Goal: Task Accomplishment & Management: Manage account settings

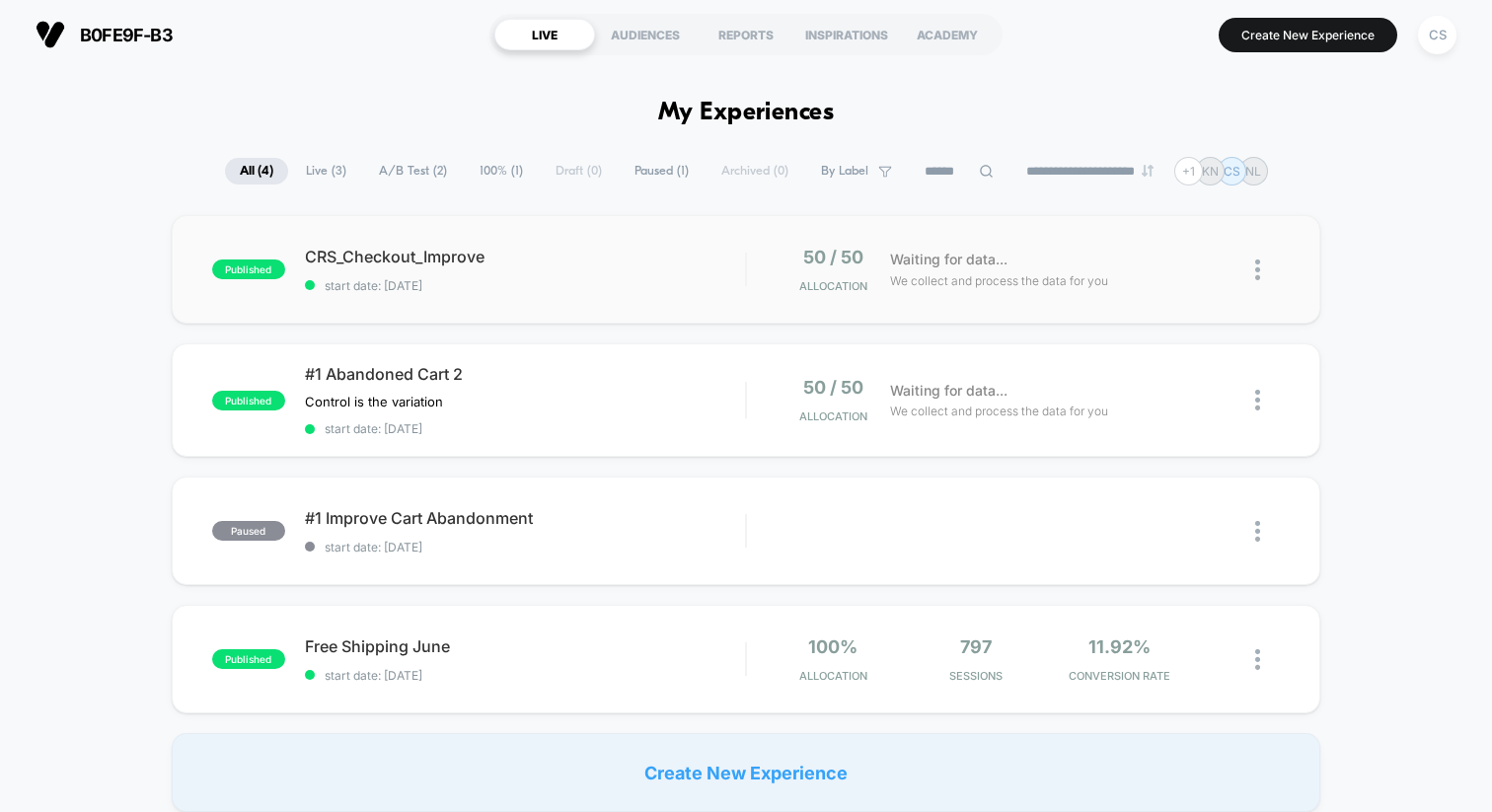
click at [565, 294] on div "published CRS_Checkout_Improve start date: [DATE] 50 / 50 Allocation Waiting fo…" at bounding box center [746, 269] width 1149 height 108
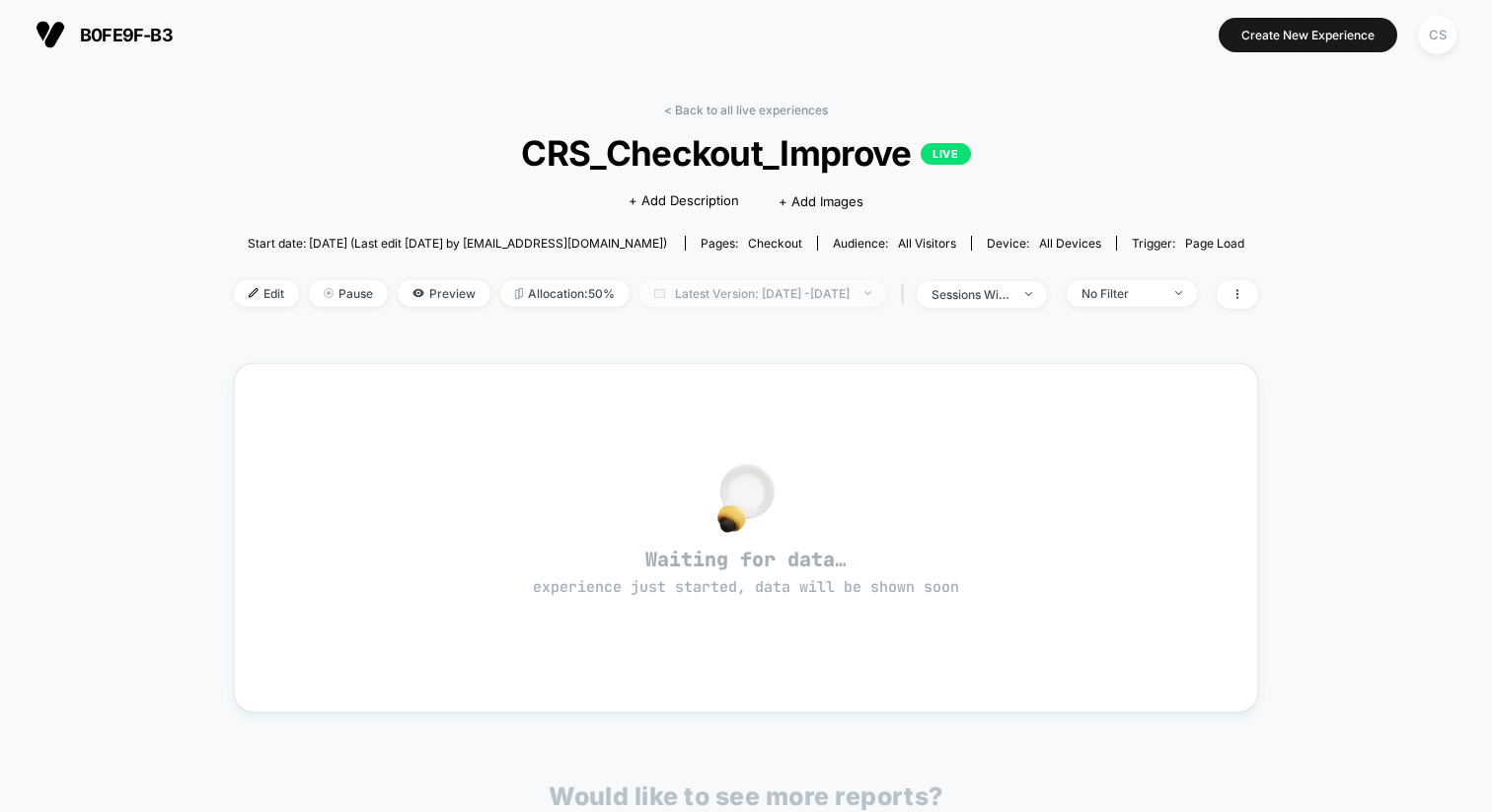
click at [752, 295] on span "Latest Version: [DATE] - [DATE]" at bounding box center [762, 293] width 247 height 27
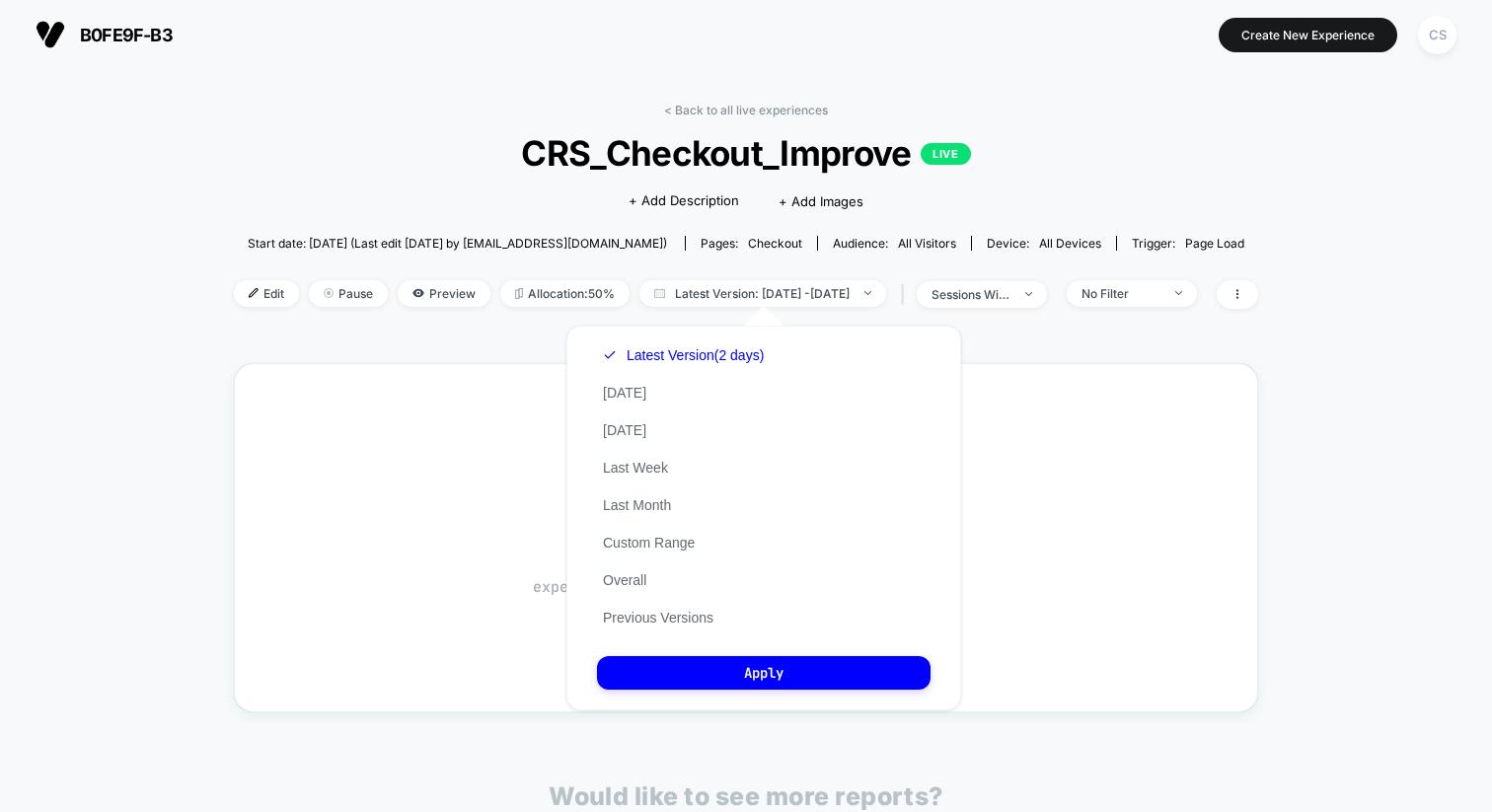
click at [725, 618] on div "Latest Version (2 days) [DATE] [DATE] Last Week Last Month Custom Range Overall…" at bounding box center [684, 486] width 173 height 300
click at [674, 613] on button "Previous Versions" at bounding box center [658, 617] width 122 height 18
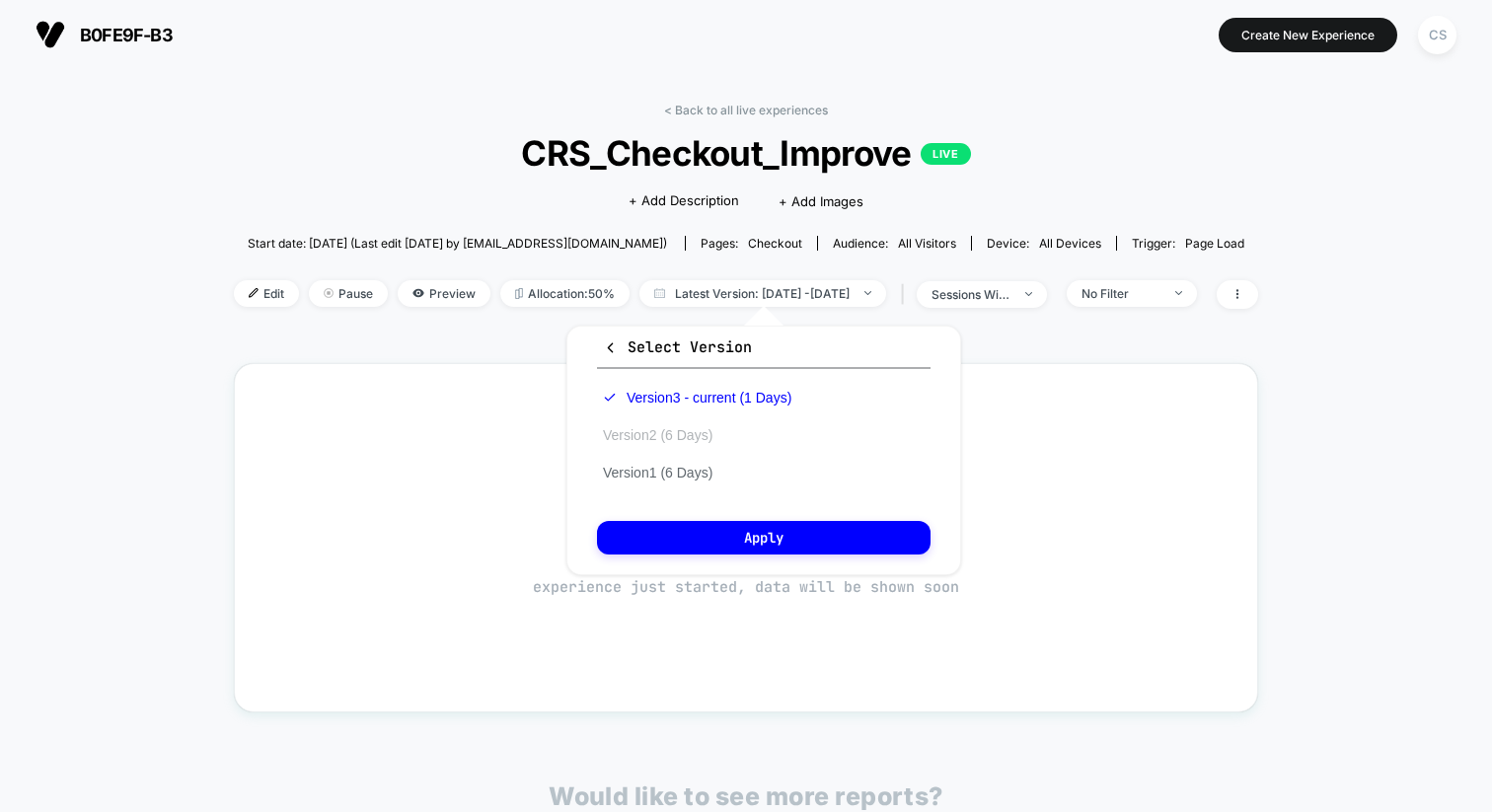
click at [683, 430] on button "Version 2 (6 Days)" at bounding box center [658, 436] width 121 height 18
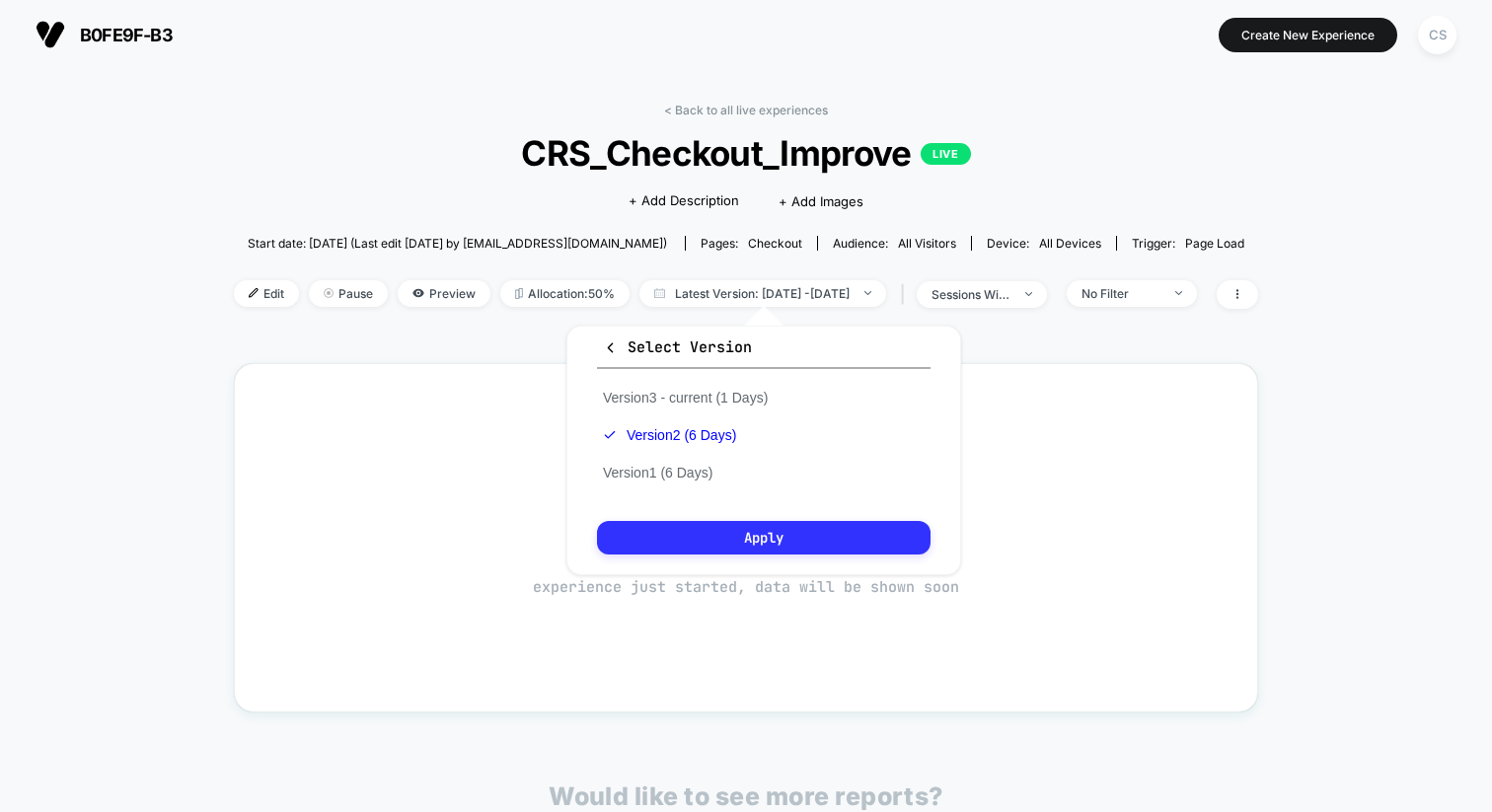
click at [750, 535] on button "Apply" at bounding box center [764, 538] width 334 height 34
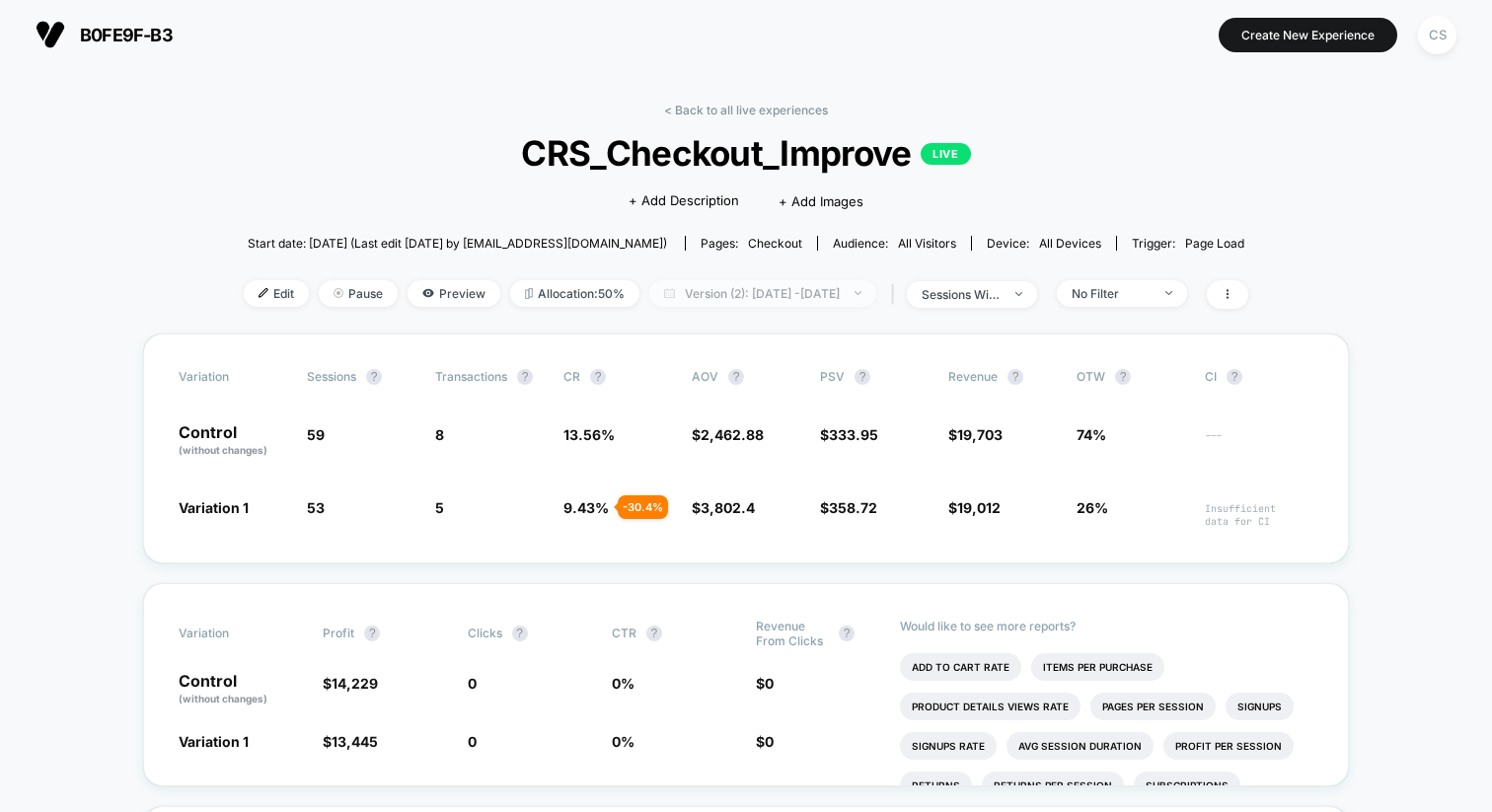
click at [766, 298] on span "Version (2): [DATE] - [DATE]" at bounding box center [762, 293] width 227 height 27
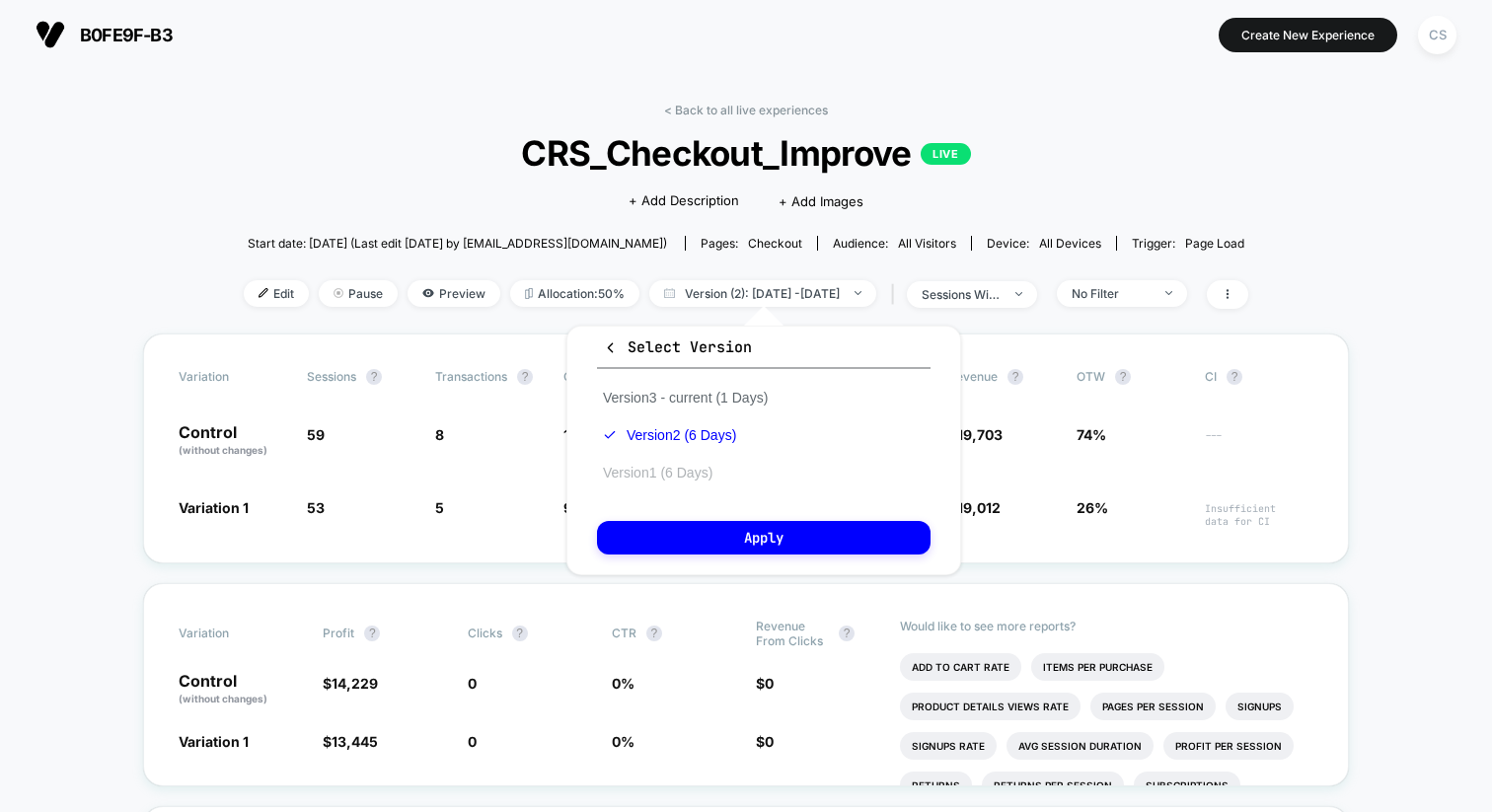
click at [671, 470] on button "Version 1 (6 Days)" at bounding box center [658, 473] width 121 height 18
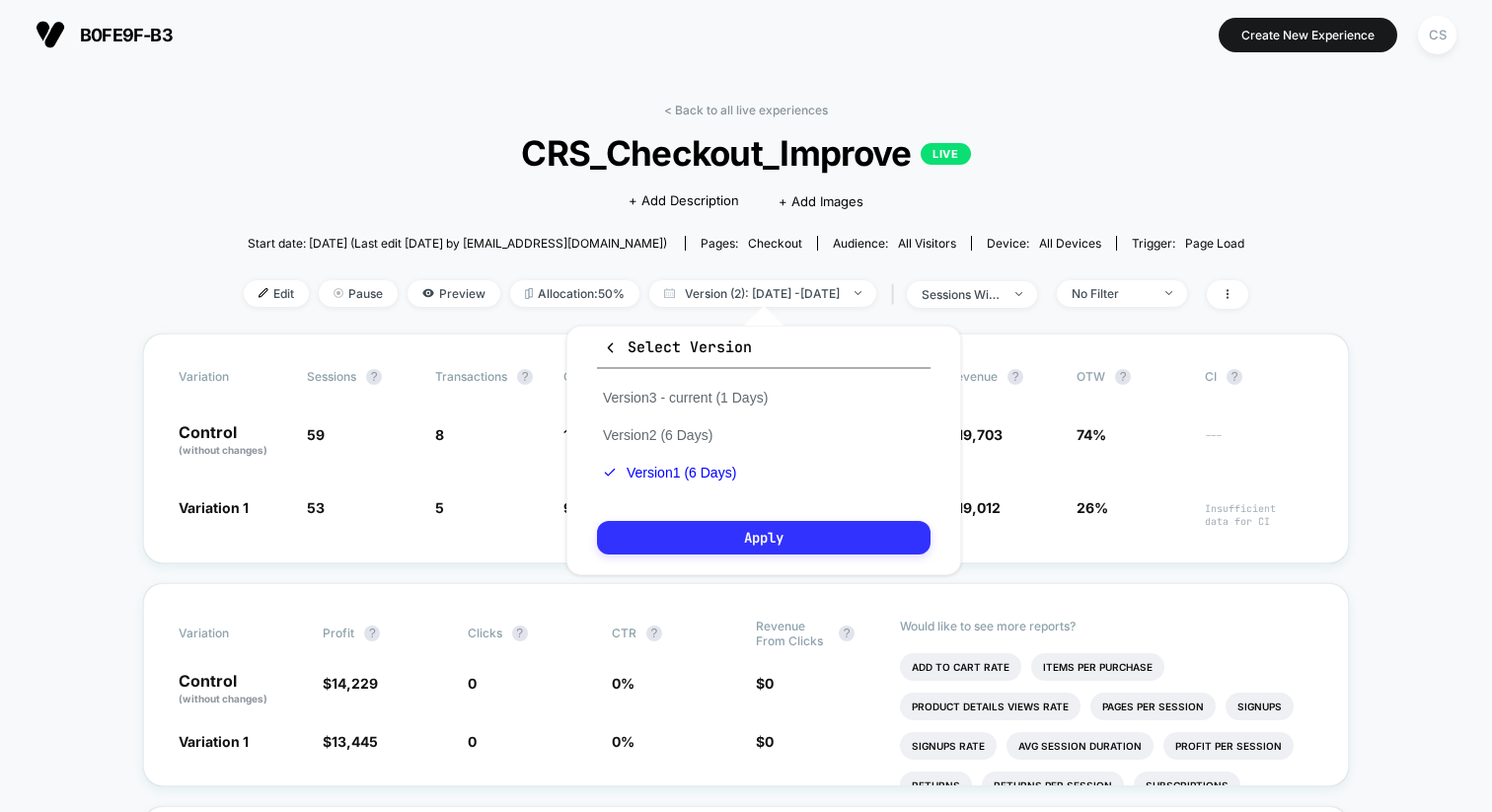
click at [719, 539] on button "Apply" at bounding box center [764, 538] width 334 height 34
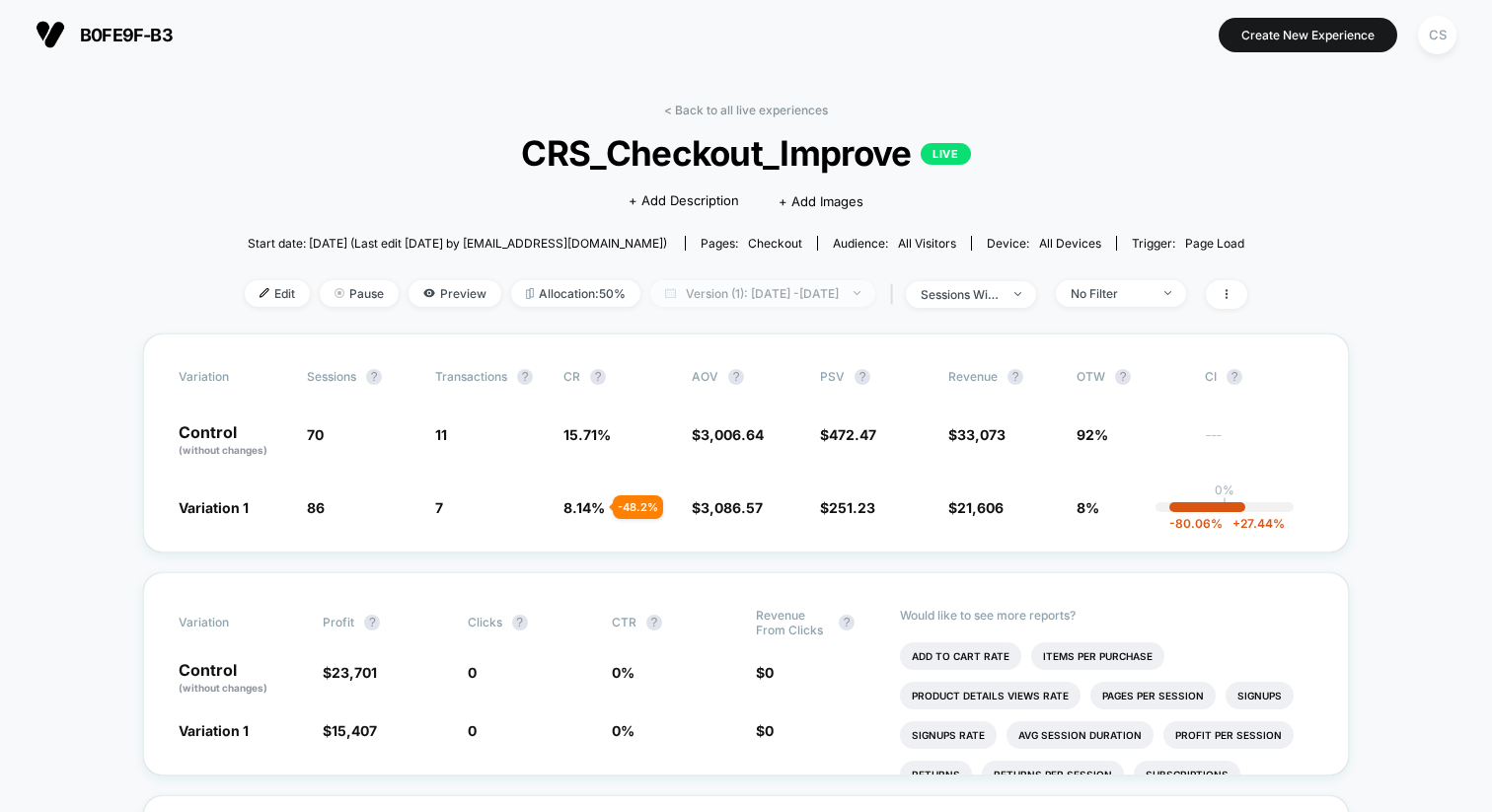
click at [723, 295] on span "Version (1): [DATE] - [DATE]" at bounding box center [762, 293] width 225 height 27
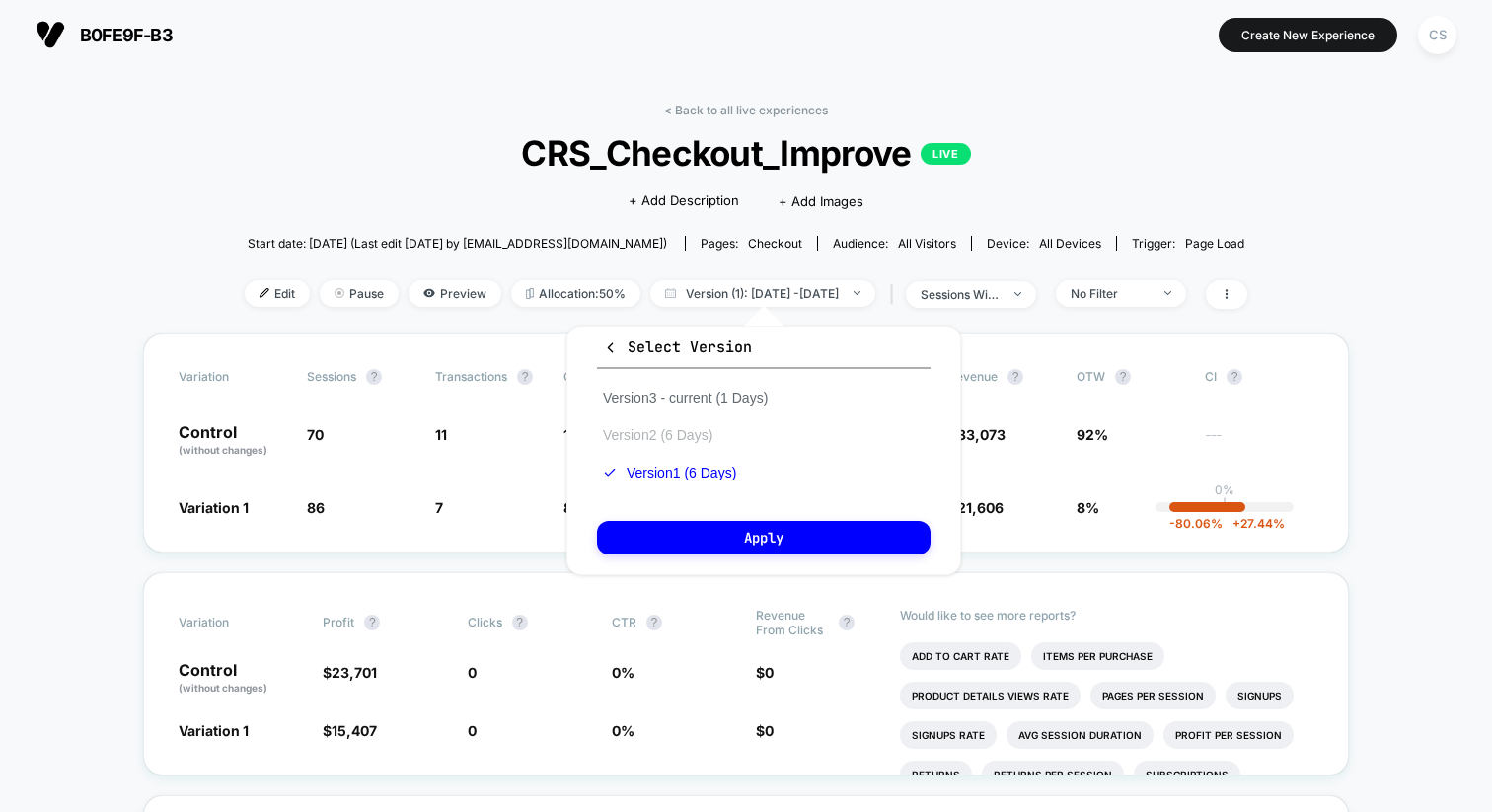
click at [683, 428] on button "Version 2 (6 Days)" at bounding box center [658, 436] width 121 height 18
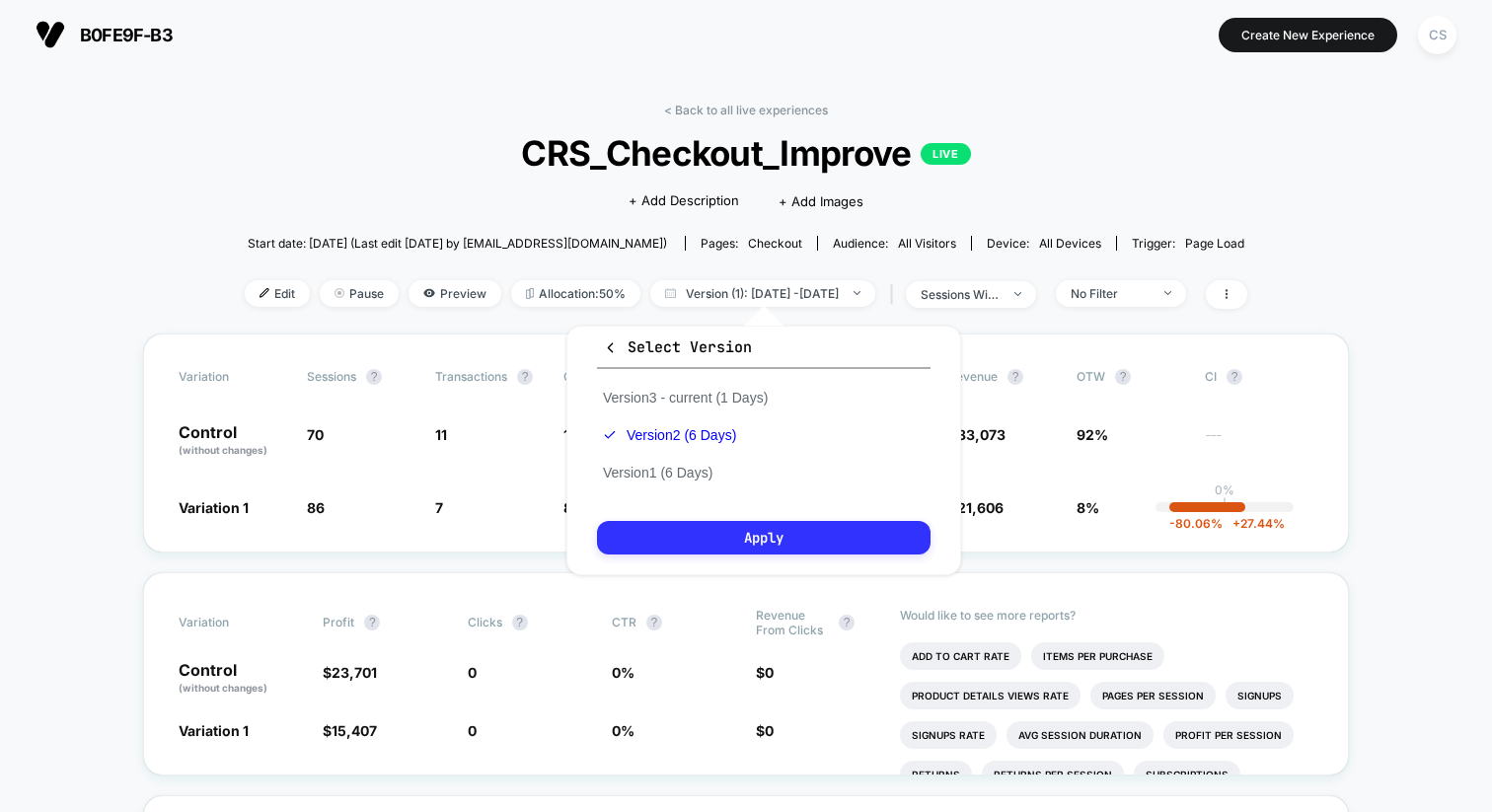
click at [669, 531] on button "Apply" at bounding box center [764, 538] width 334 height 34
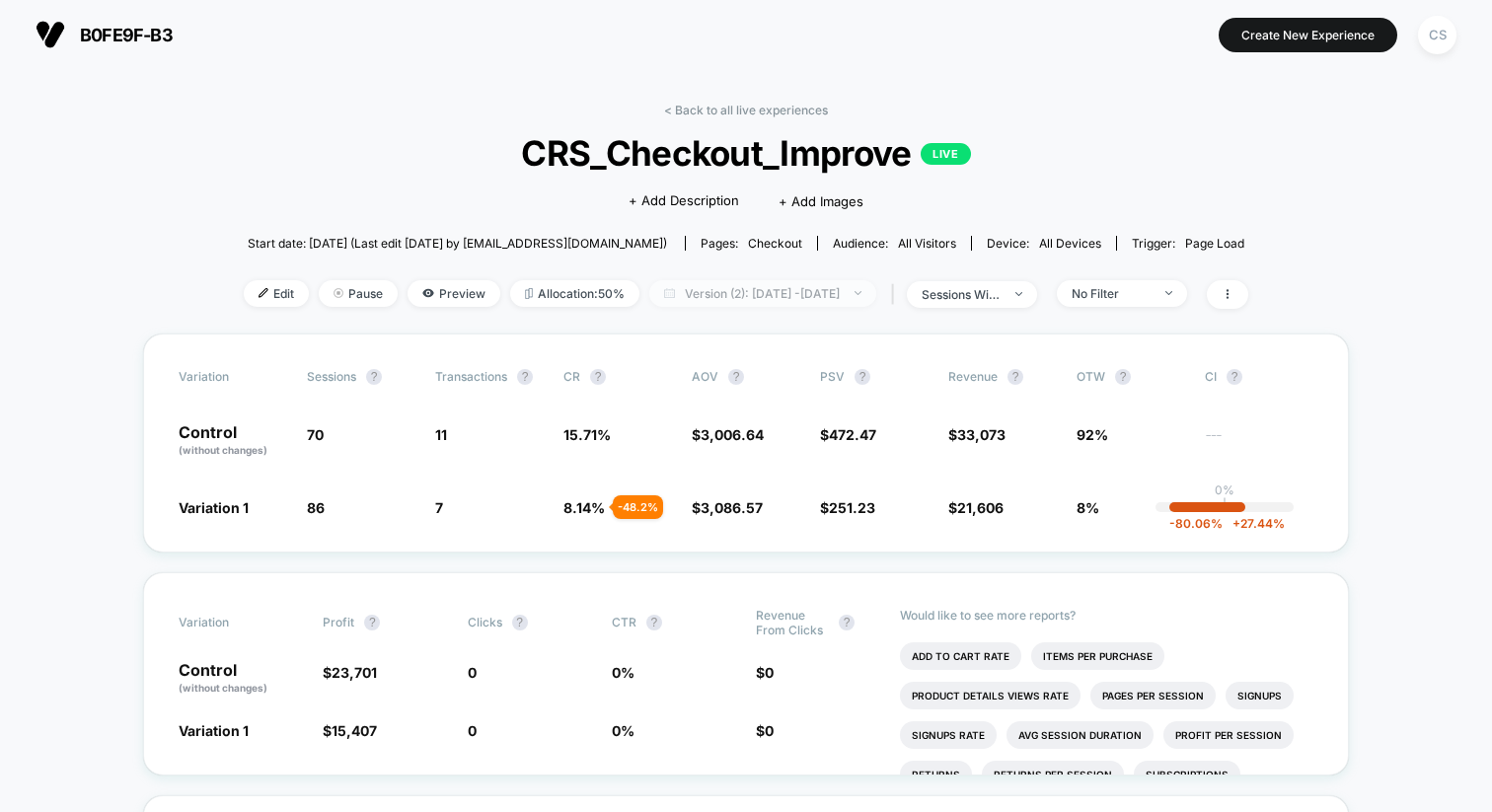
click at [696, 291] on span "Version (2): [DATE] - [DATE]" at bounding box center [762, 293] width 227 height 27
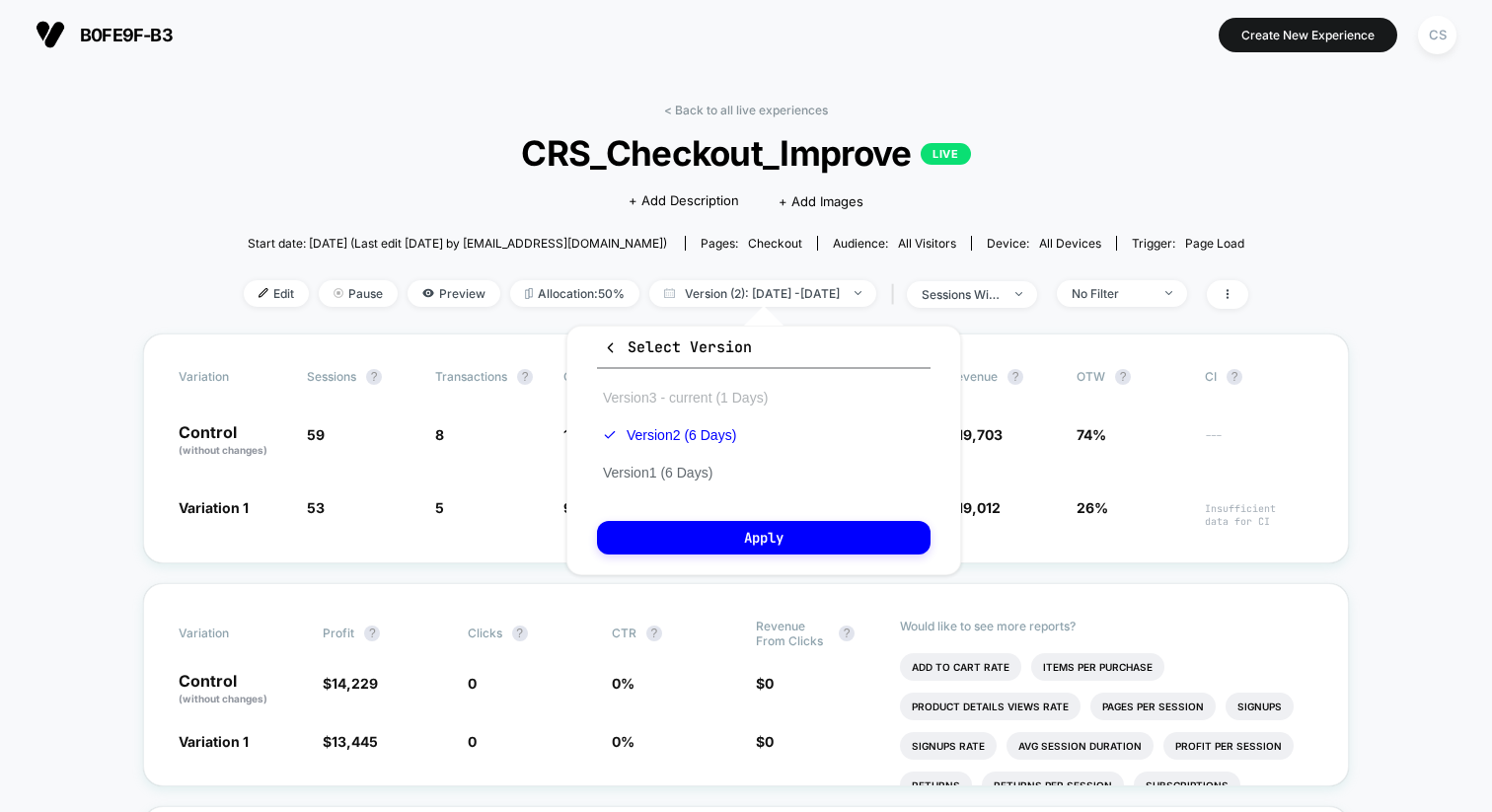
click at [687, 393] on button "Version 3 - current (1 Days)" at bounding box center [686, 398] width 177 height 18
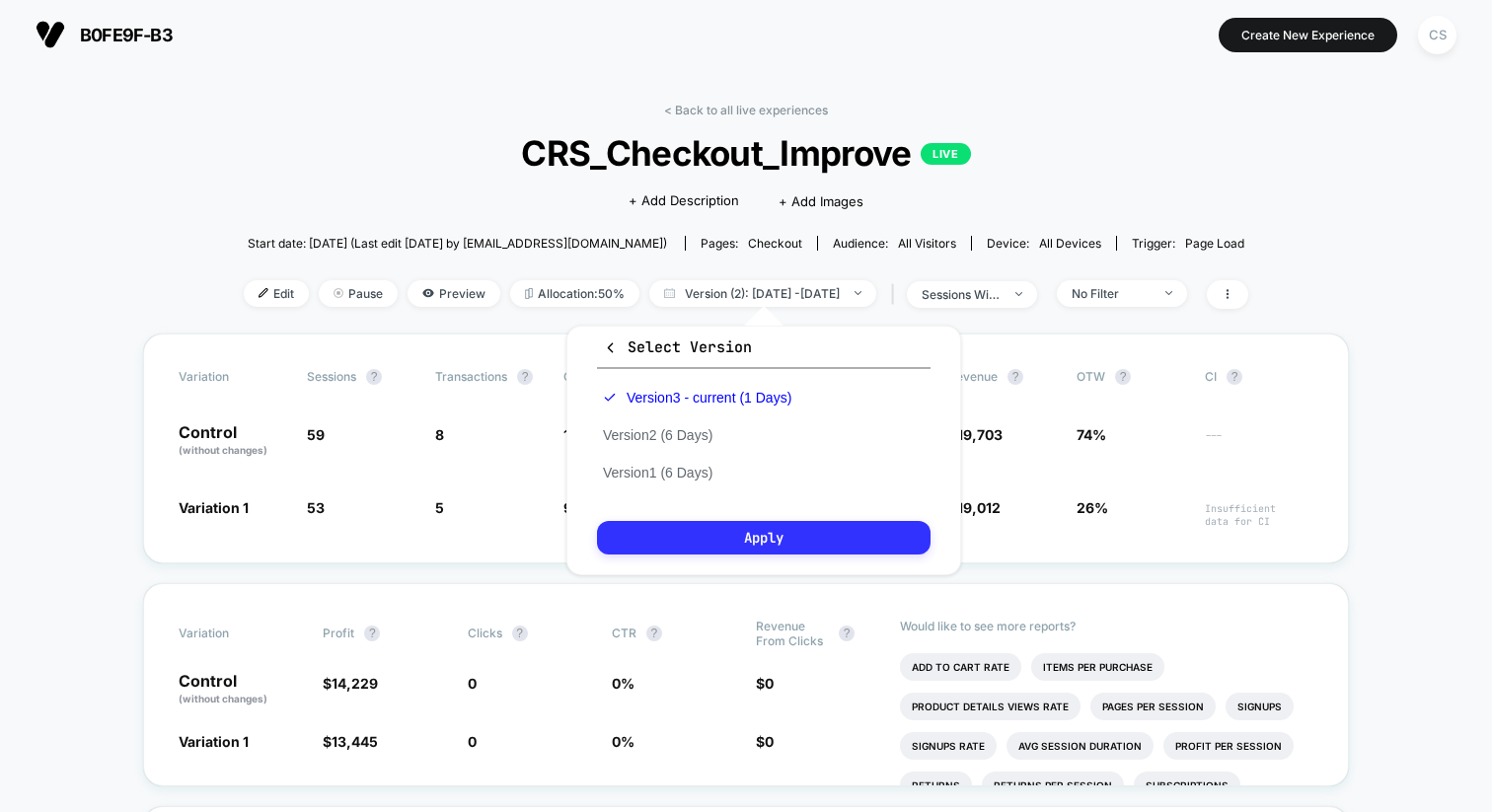
click at [690, 529] on button "Apply" at bounding box center [764, 538] width 334 height 34
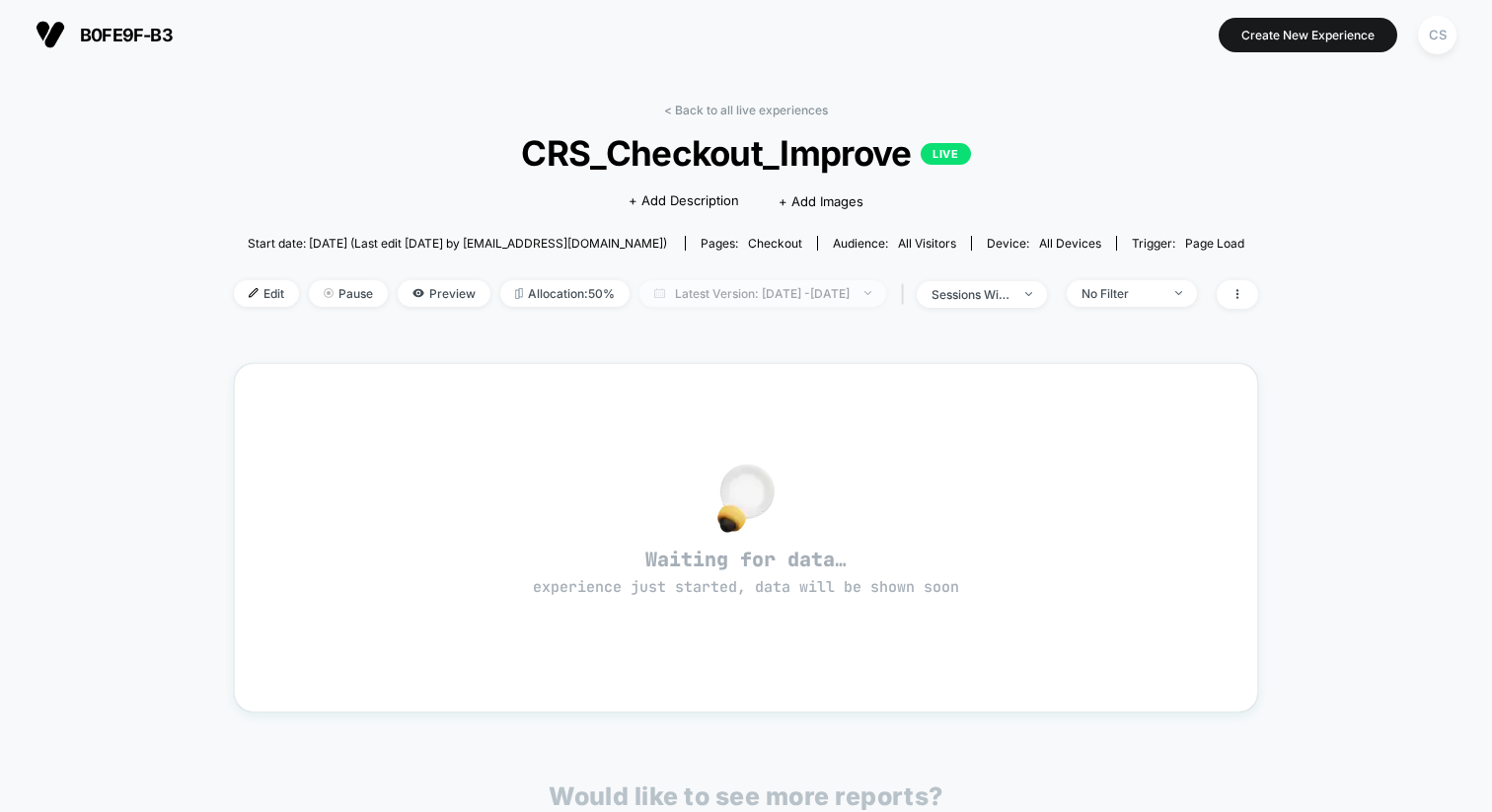
click at [720, 297] on span "Latest Version: [DATE] - [DATE]" at bounding box center [762, 293] width 247 height 27
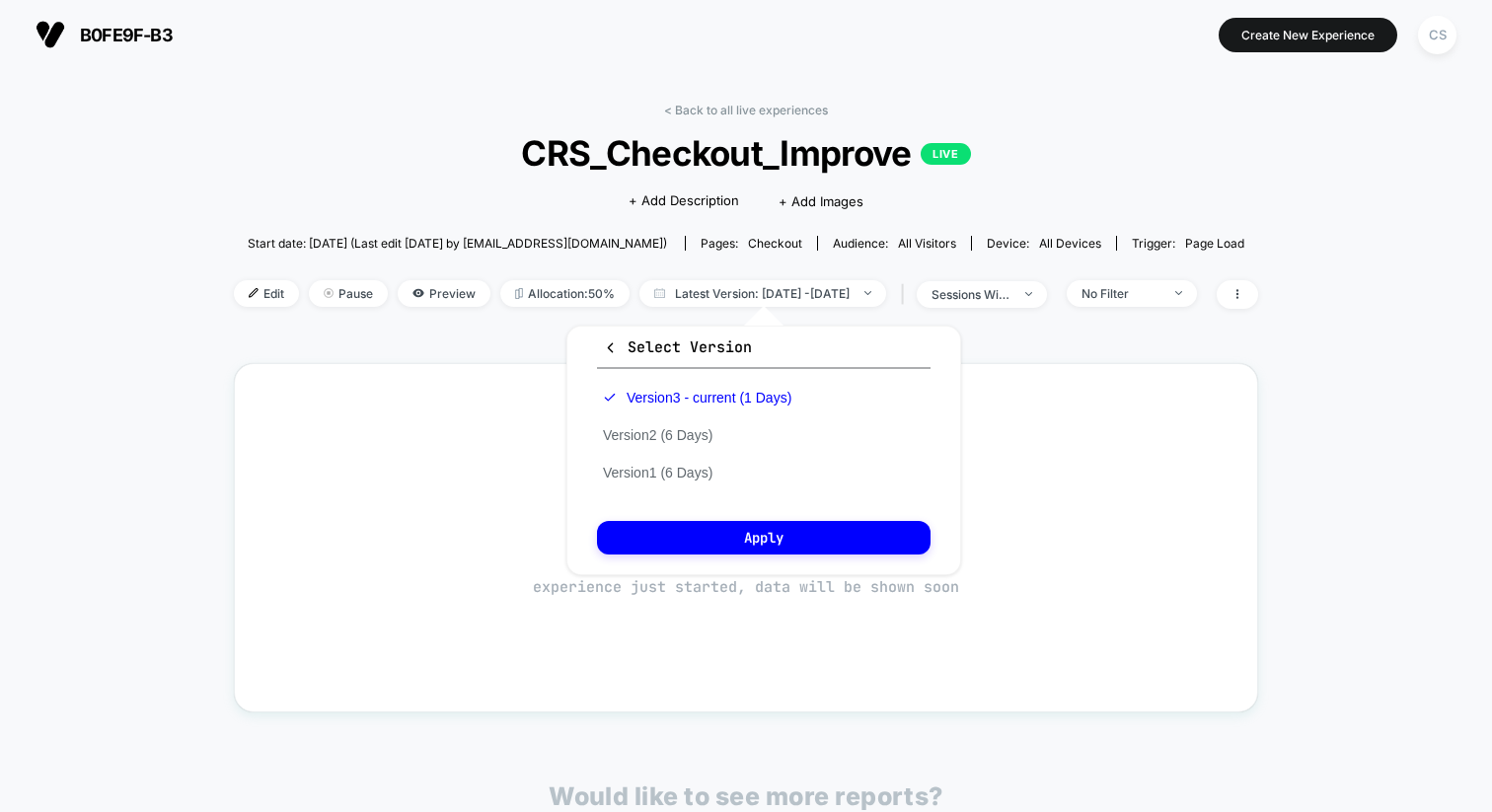
click at [679, 425] on div "Version 3 - current (1 Days) Version 2 (6 Days) Version 1 (6 Days)" at bounding box center [698, 435] width 201 height 112
click at [665, 442] on button "Version 2 (6 Days)" at bounding box center [658, 436] width 121 height 18
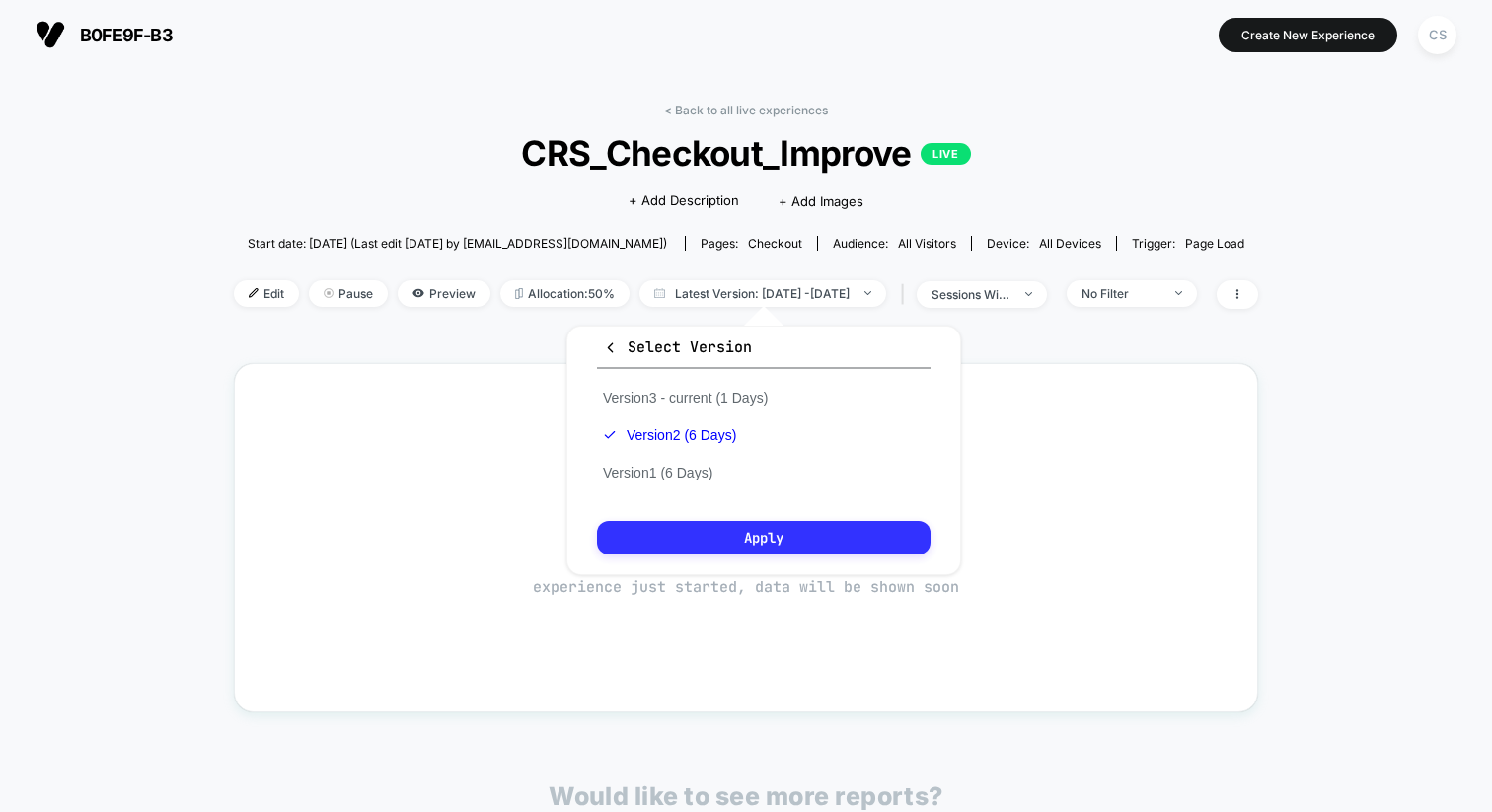
click at [704, 526] on button "Apply" at bounding box center [764, 538] width 334 height 34
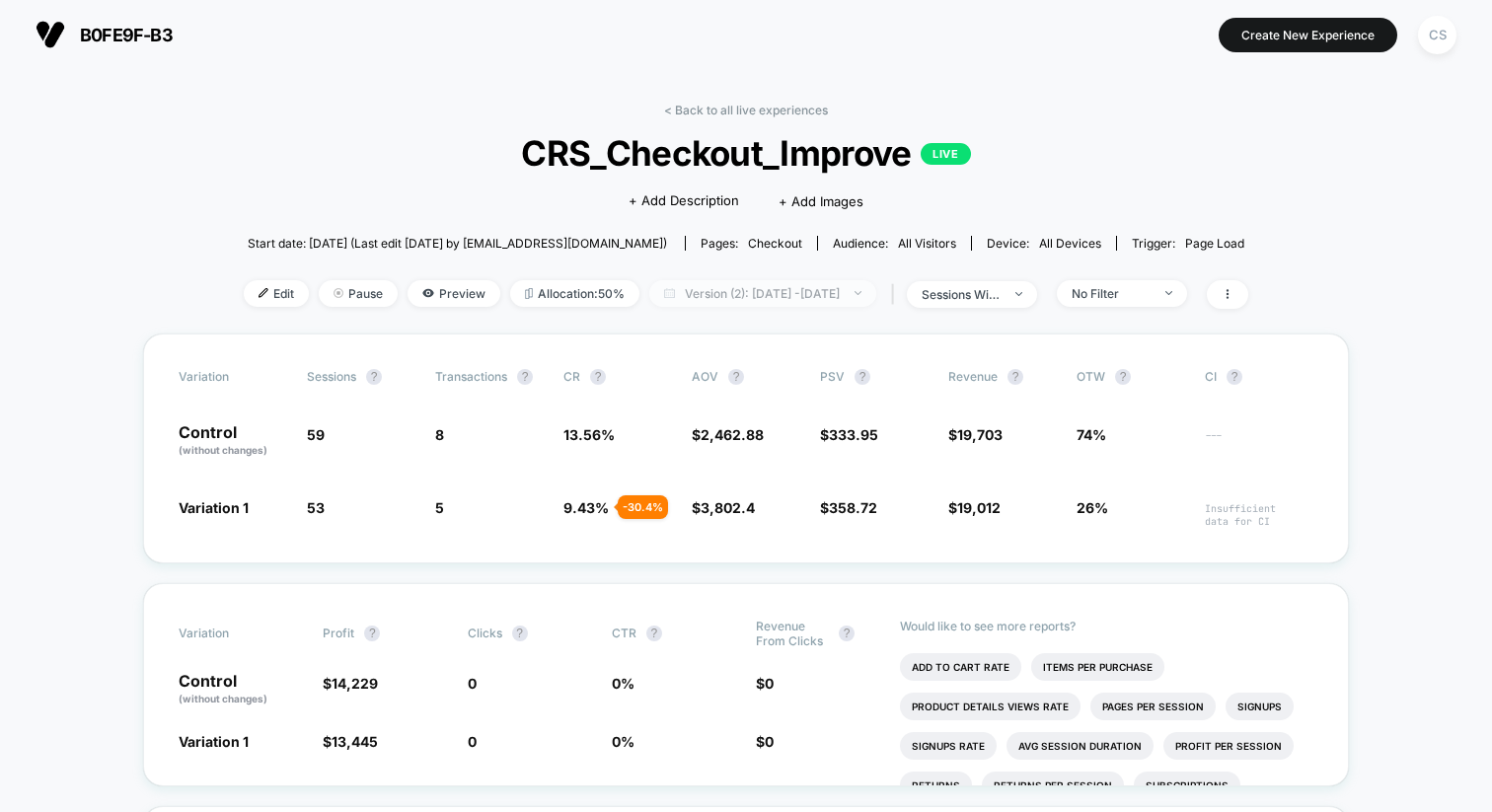
click at [688, 295] on span "Version (2): [DATE] - [DATE]" at bounding box center [762, 293] width 227 height 27
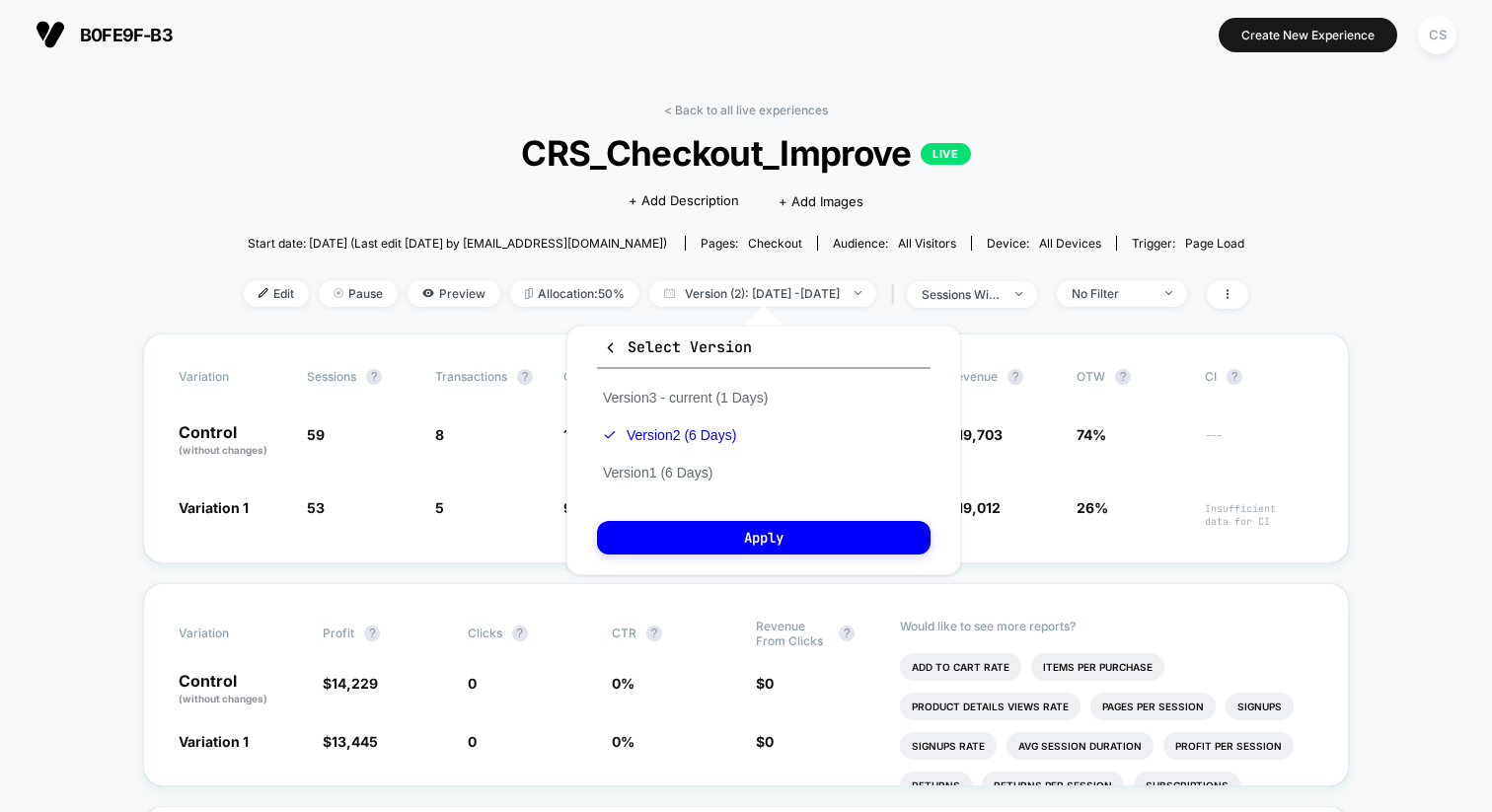
click at [975, 313] on div "Custom [DATE] - [DATE] ******* ******** ***** ***** *** **** **** ****** ******…" at bounding box center [763, 450] width 434 height 289
click at [435, 255] on span "Start date: [DATE] (Last edit [DATE] by [EMAIL_ADDRESS][DOMAIN_NAME])" at bounding box center [458, 243] width 420 height 35
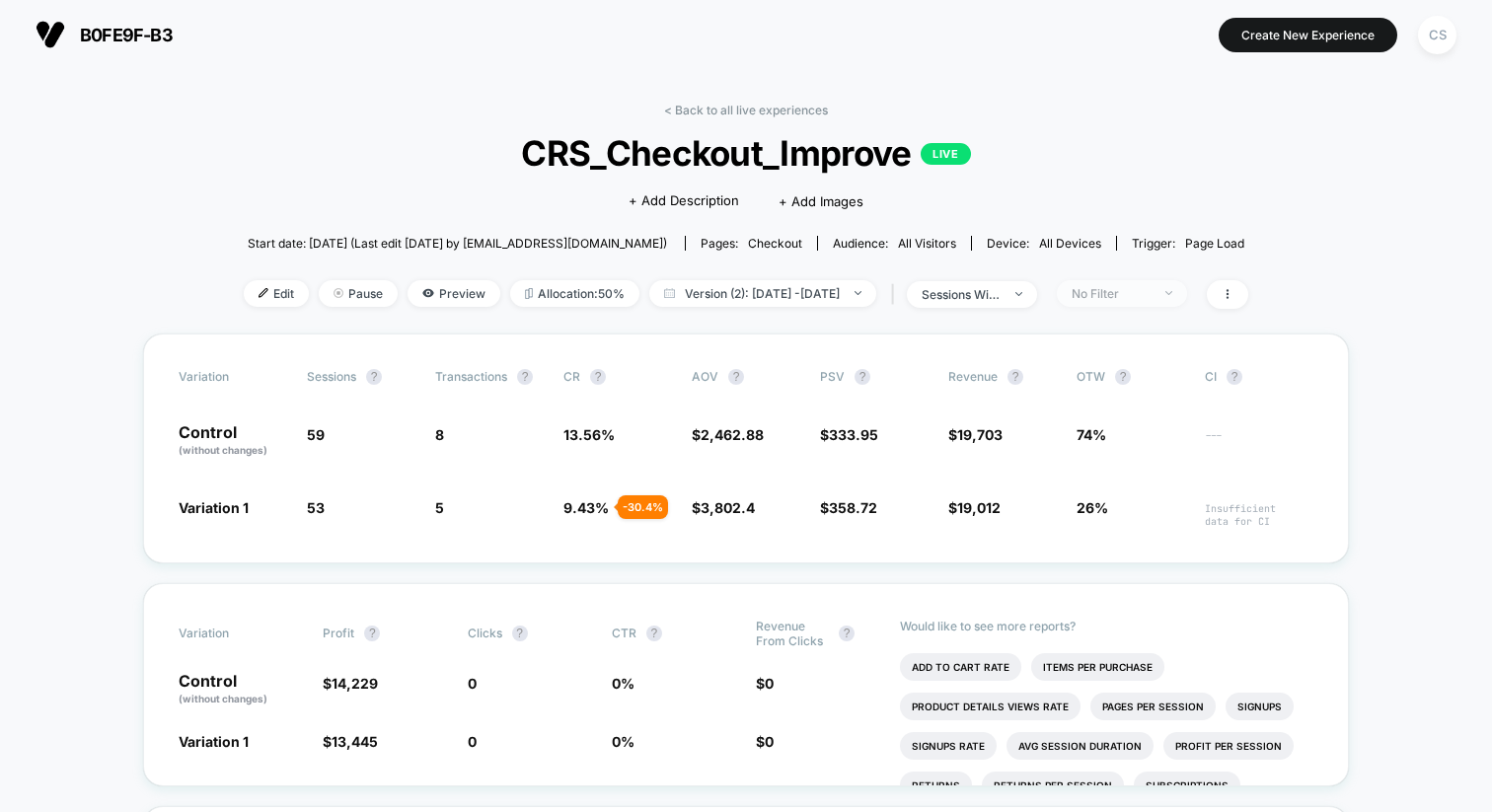
click at [1149, 286] on div "No Filter" at bounding box center [1112, 293] width 79 height 15
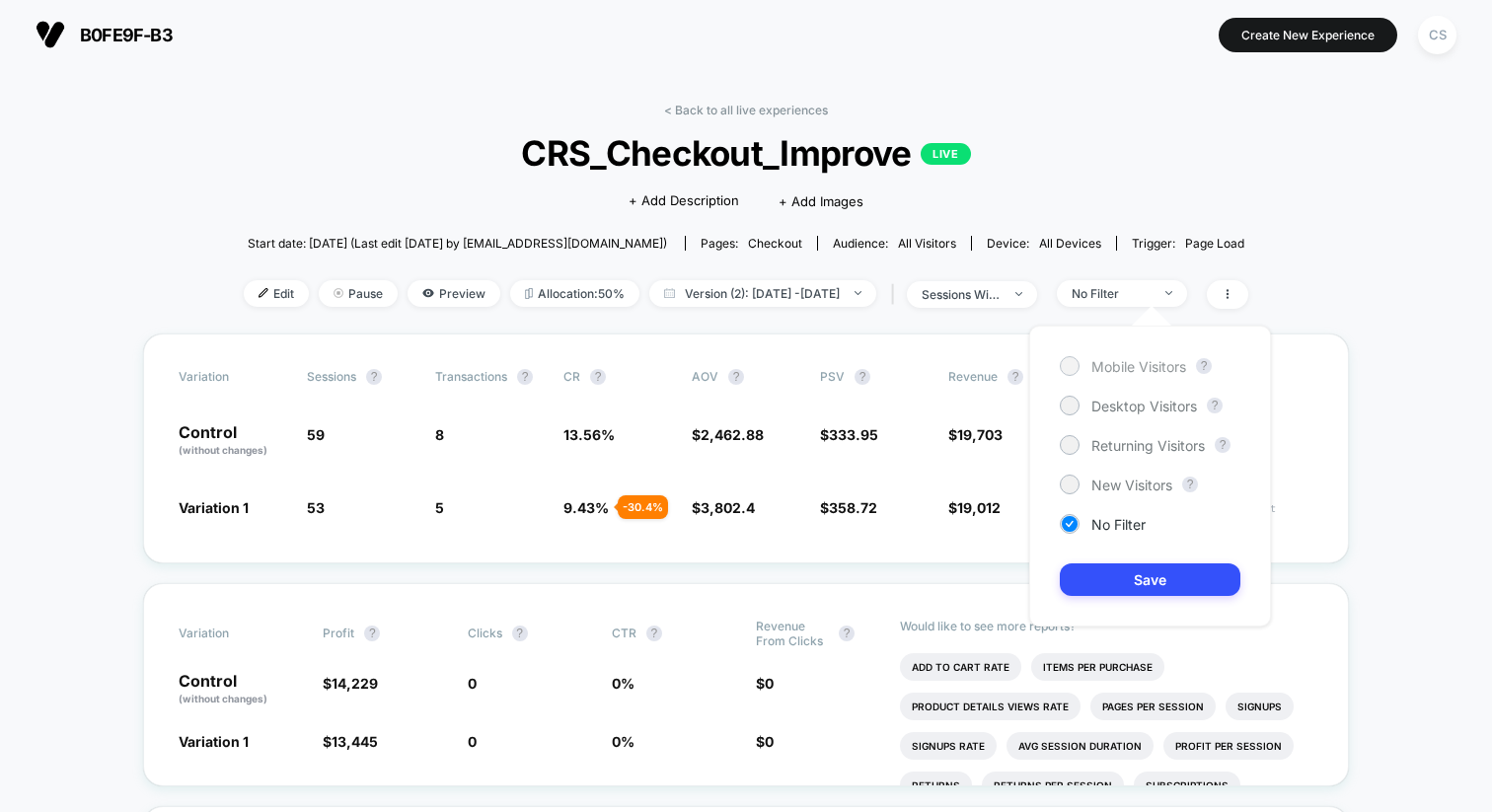
click at [1092, 368] on span "Mobile Visitors" at bounding box center [1139, 366] width 94 height 17
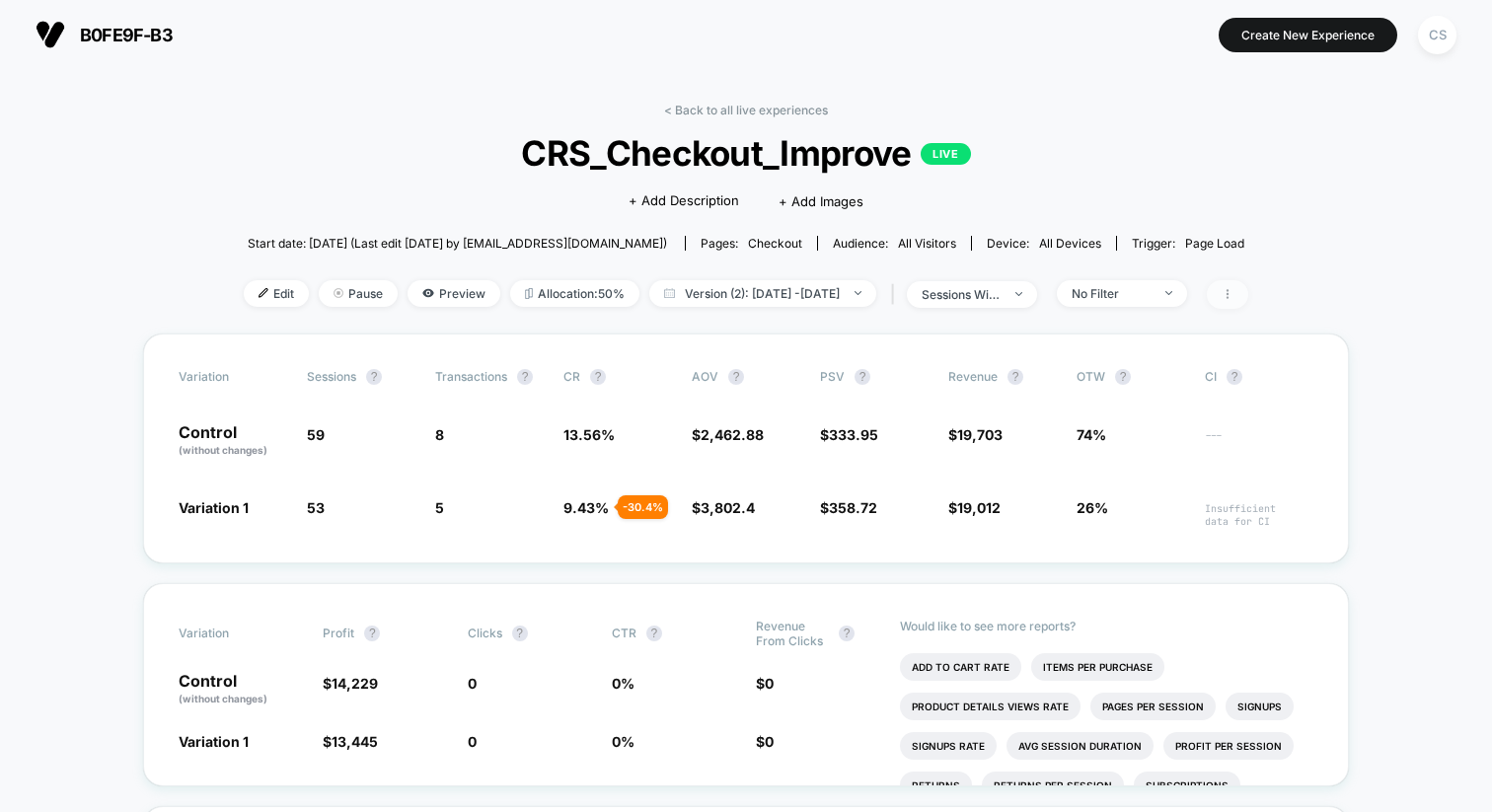
click at [1249, 289] on span at bounding box center [1228, 294] width 42 height 29
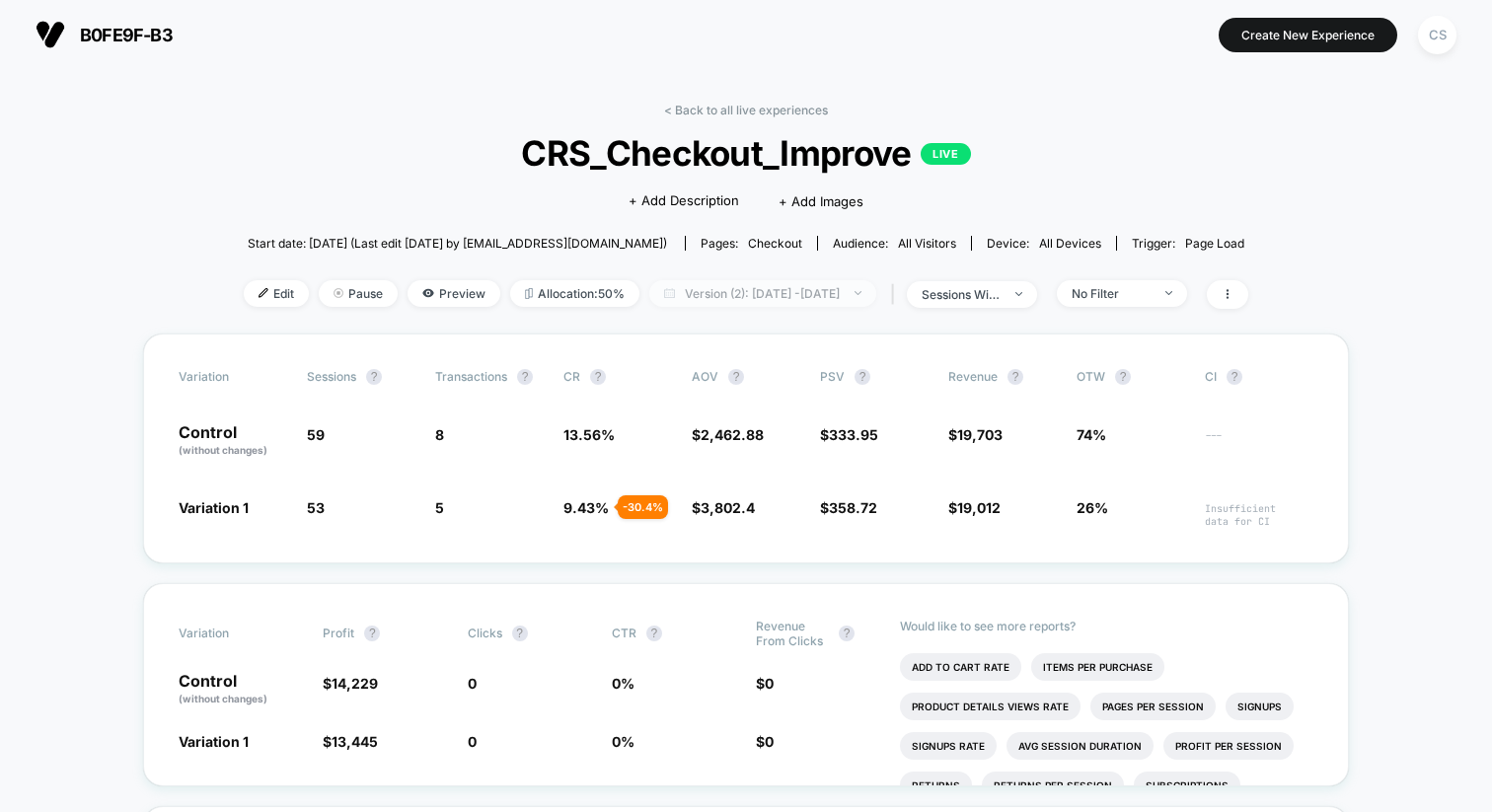
click at [724, 286] on span "Version (2): [DATE] - [DATE]" at bounding box center [762, 293] width 227 height 27
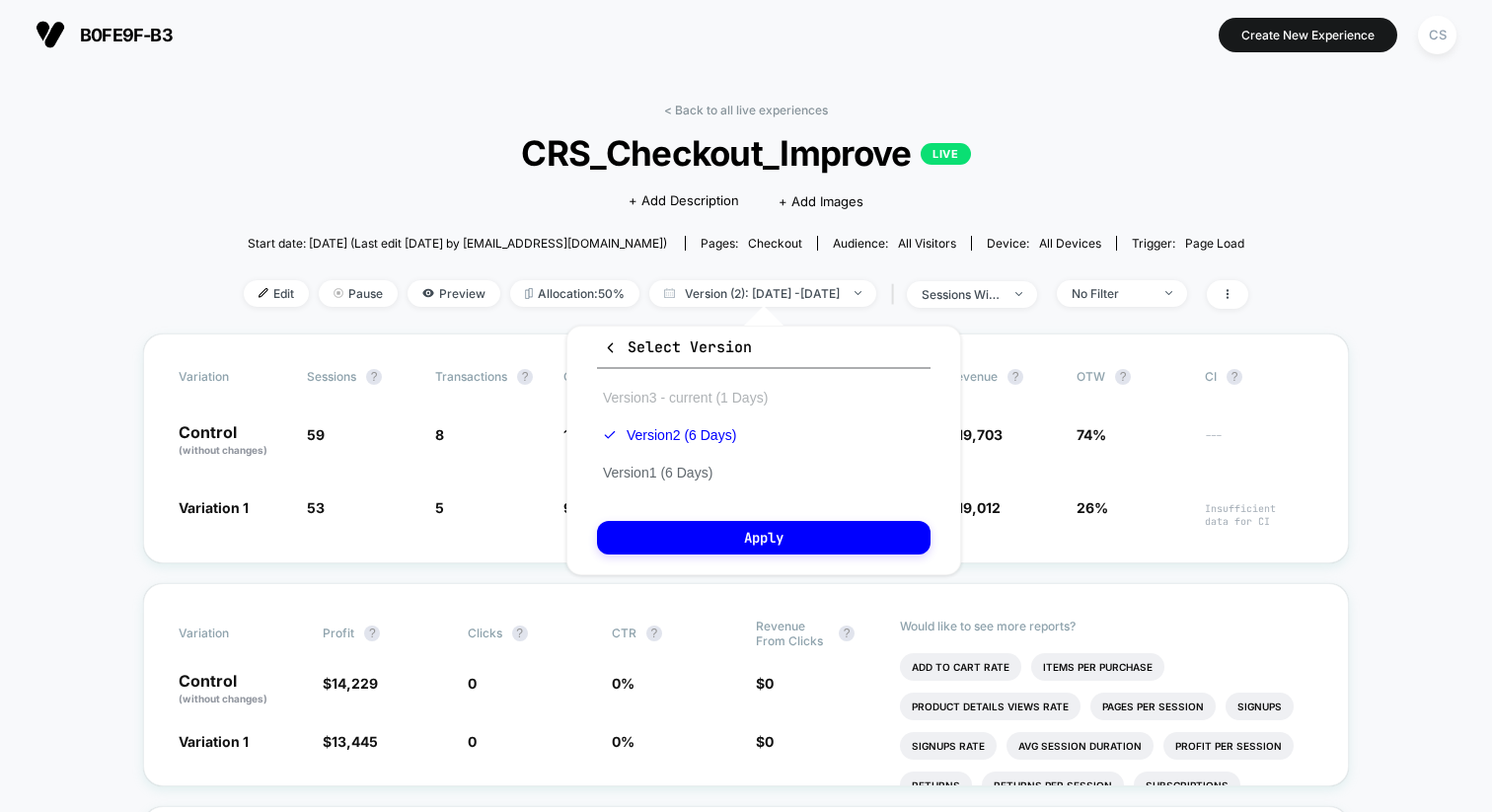
click at [675, 396] on button "Version 3 - current (1 Days)" at bounding box center [686, 398] width 177 height 18
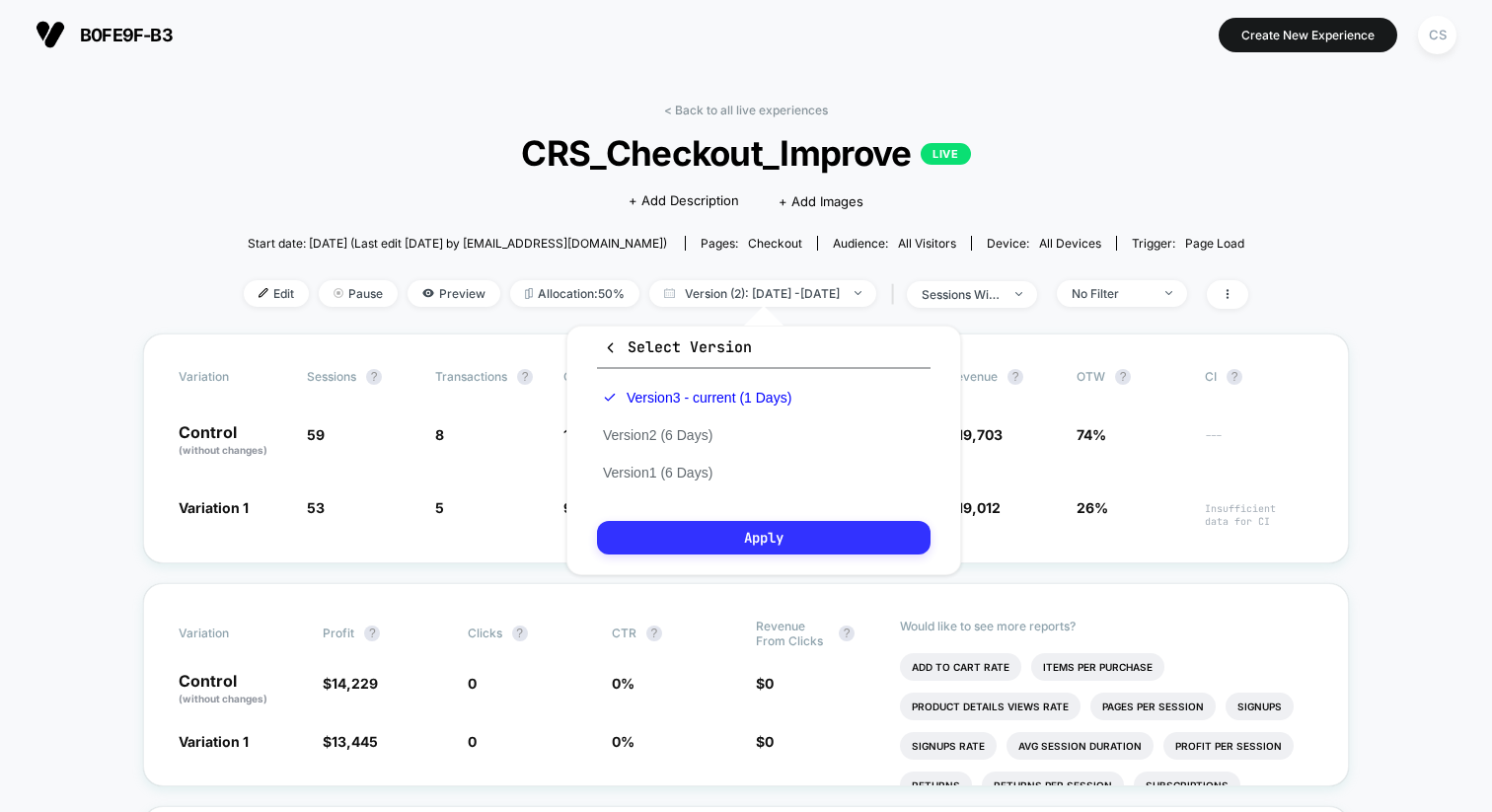
click at [684, 534] on button "Apply" at bounding box center [764, 538] width 334 height 34
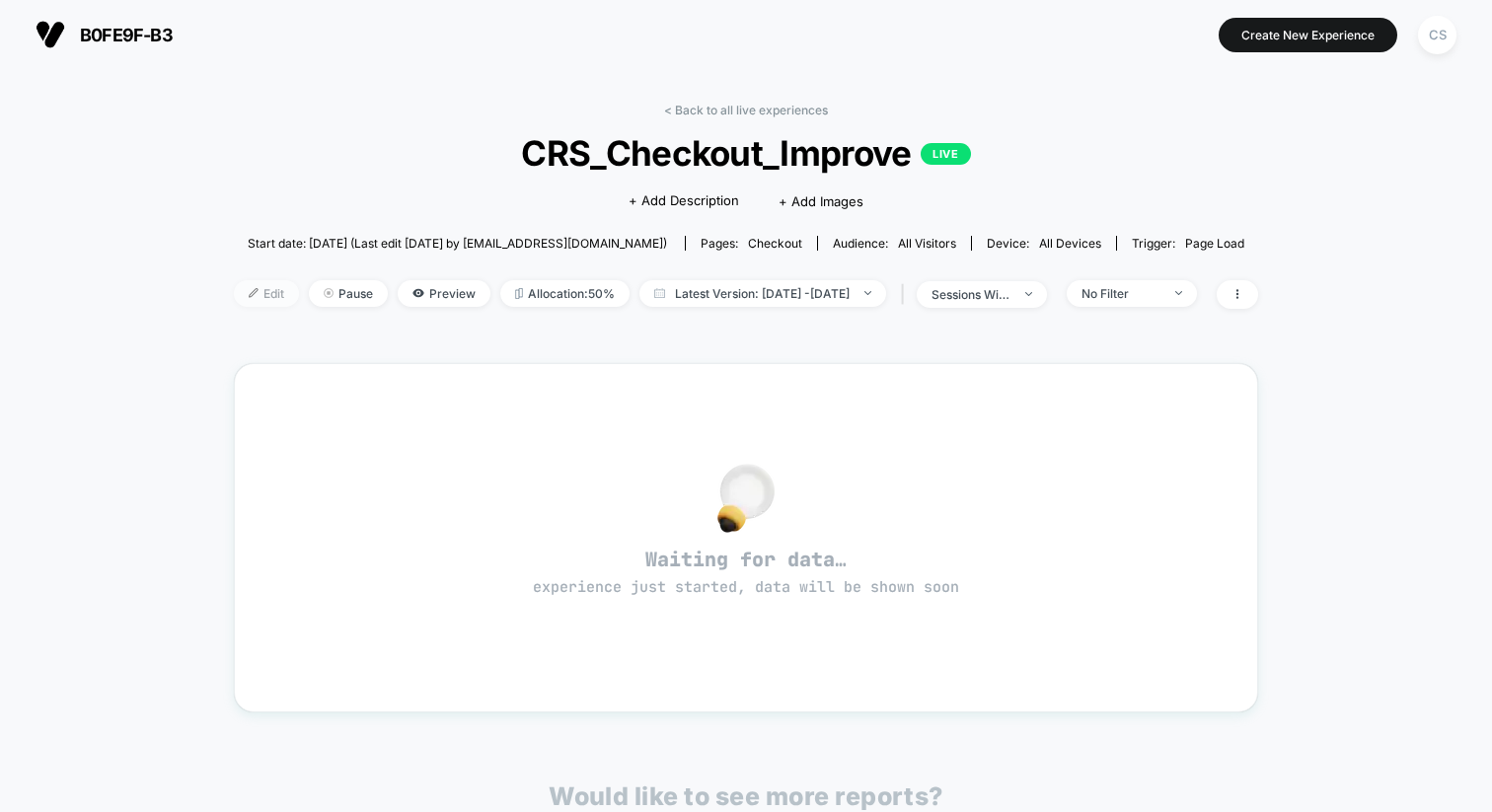
click at [237, 295] on span "Edit" at bounding box center [267, 293] width 66 height 27
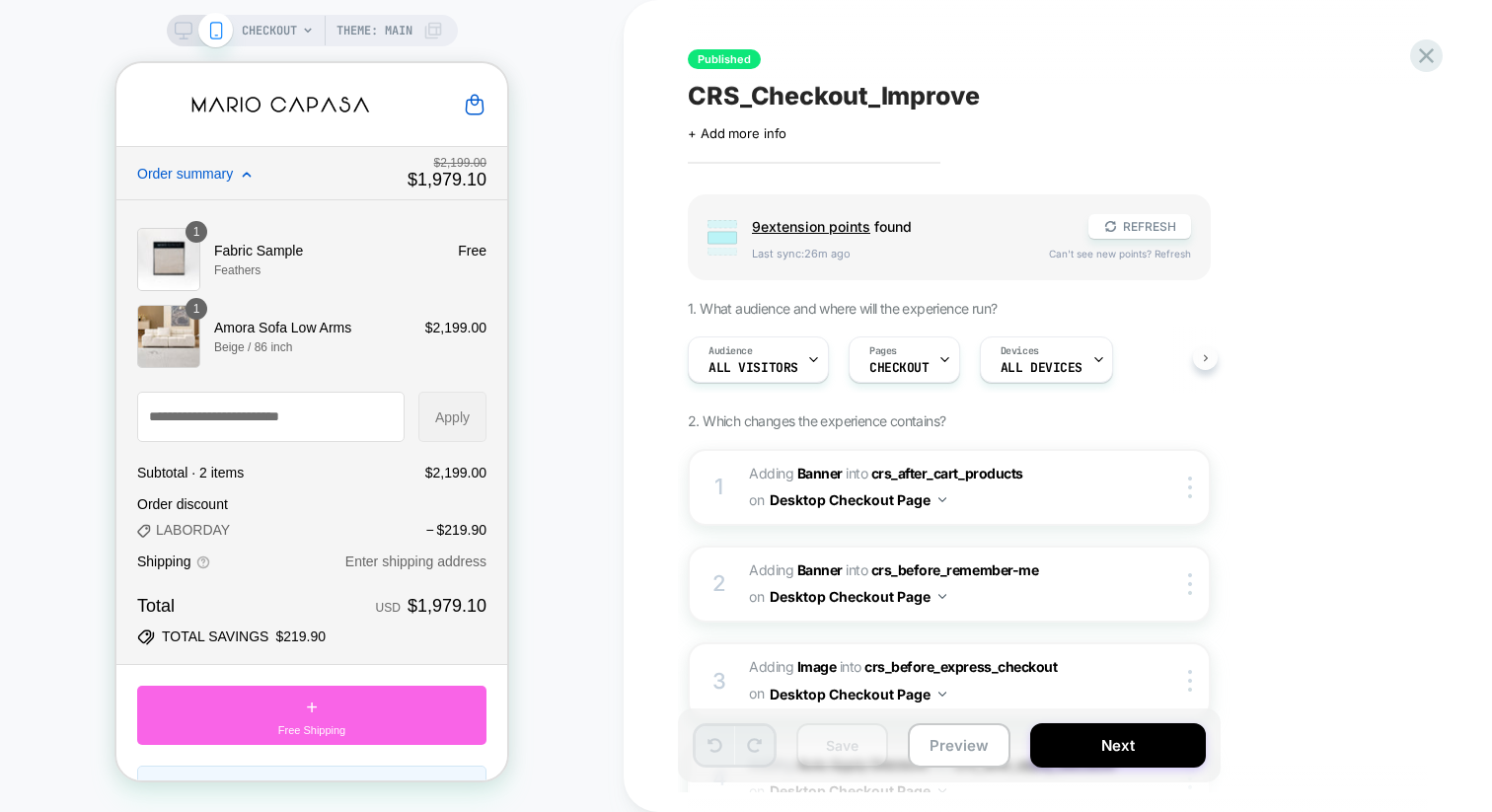
click at [1204, 359] on icon at bounding box center [1206, 358] width 8 height 8
click at [1200, 360] on button at bounding box center [1205, 357] width 25 height 25
click at [1198, 363] on button at bounding box center [1205, 357] width 25 height 25
click at [1197, 362] on button at bounding box center [1205, 357] width 25 height 25
drag, startPoint x: 1135, startPoint y: 357, endPoint x: 1076, endPoint y: 357, distance: 59.0
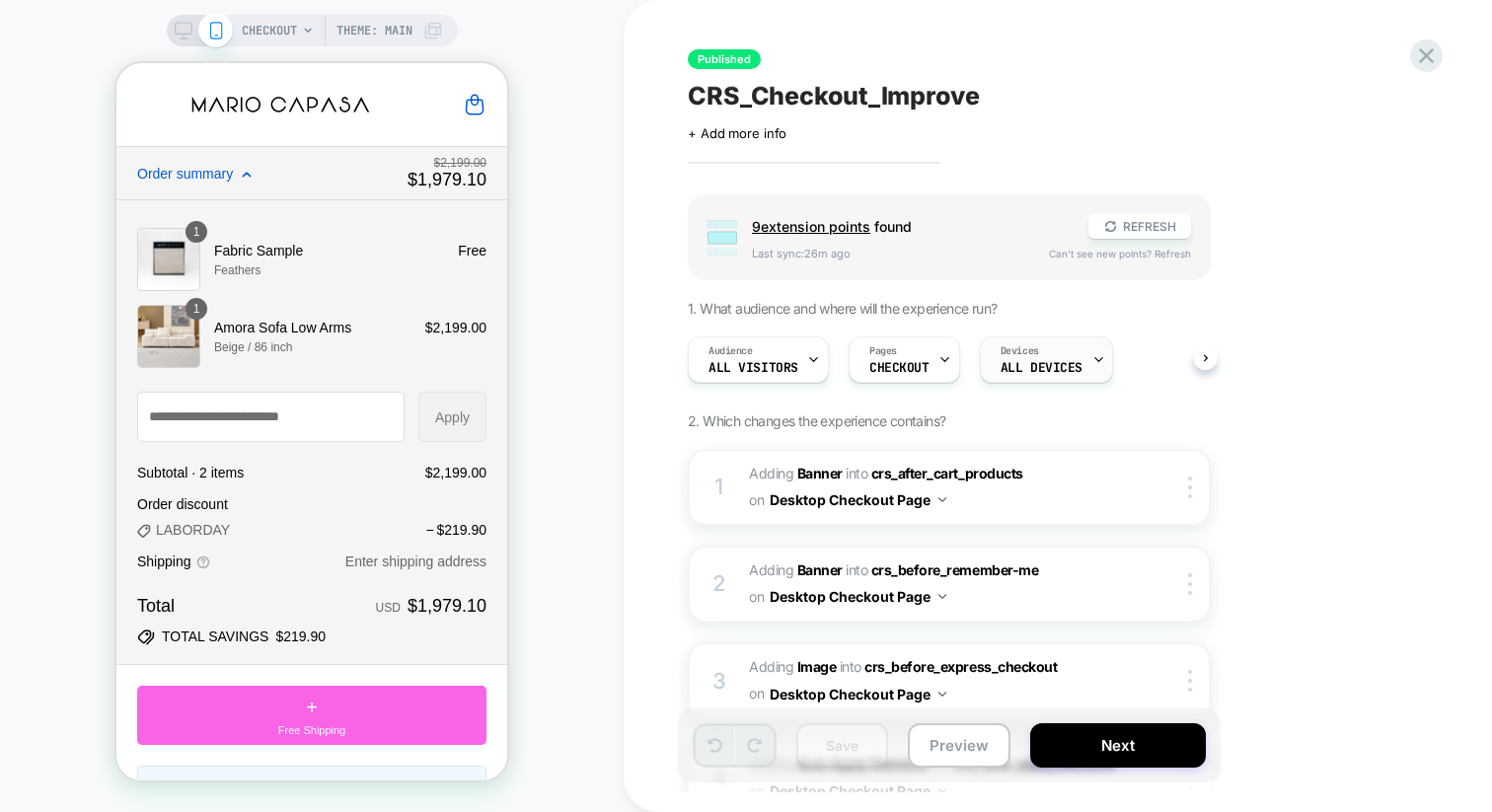
click at [1076, 357] on div "Audience All Visitors Pages CHECKOUT Devices ALL DEVICES" at bounding box center [939, 359] width 523 height 67
click at [1091, 744] on button "Next" at bounding box center [1118, 745] width 176 height 45
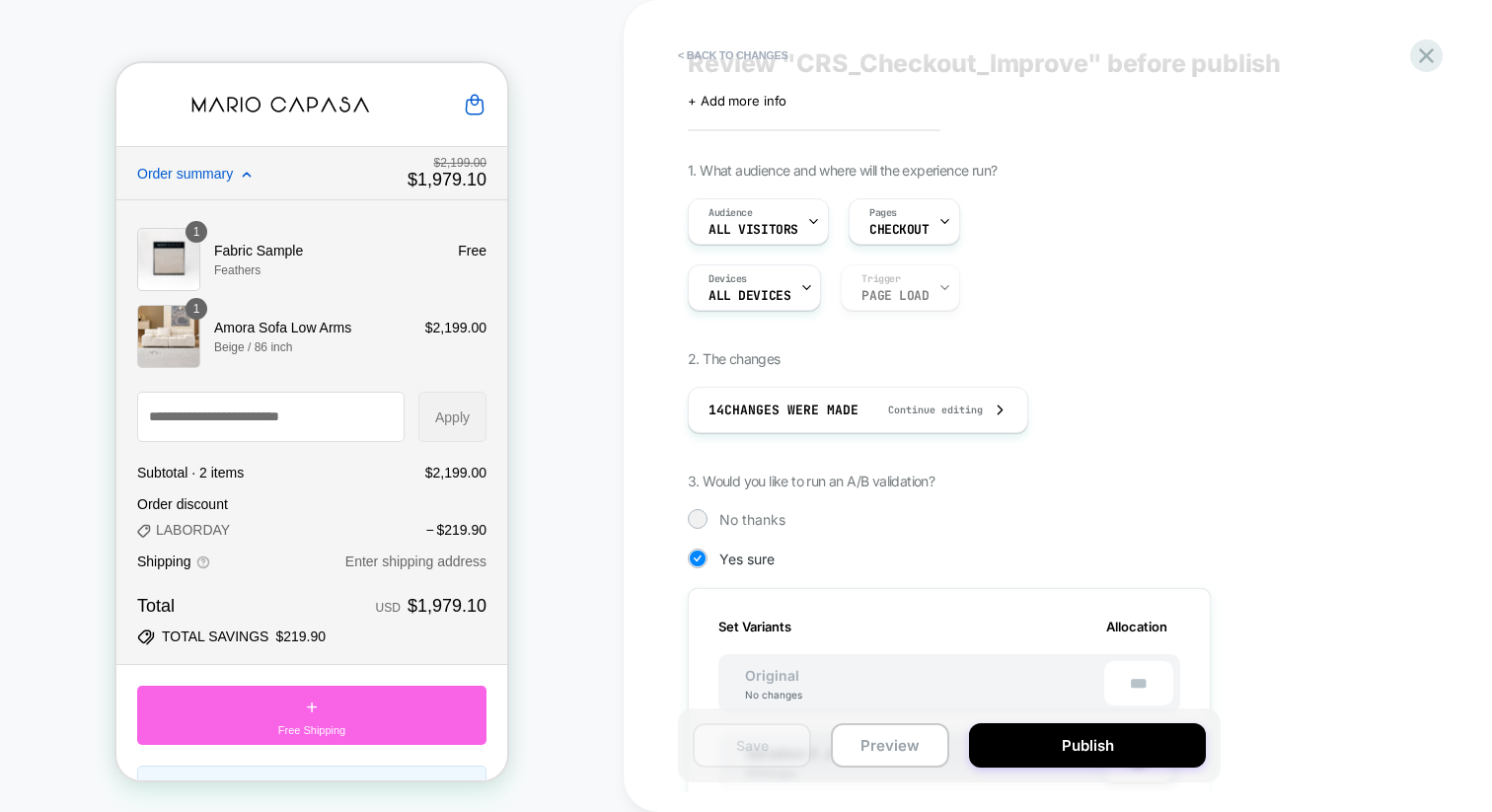
scroll to position [37, 0]
click at [721, 204] on span "Audience" at bounding box center [731, 209] width 45 height 14
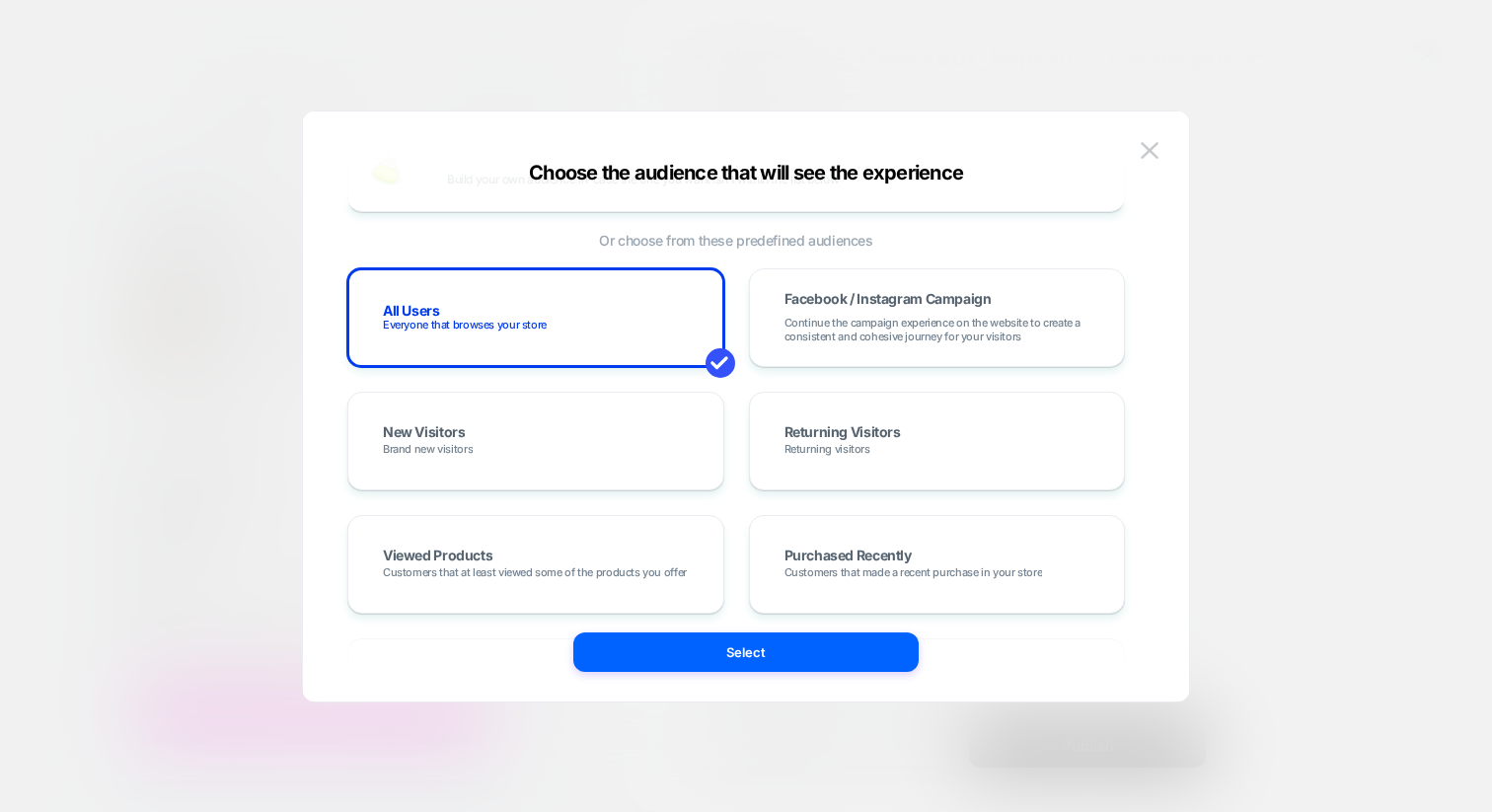
scroll to position [137, 0]
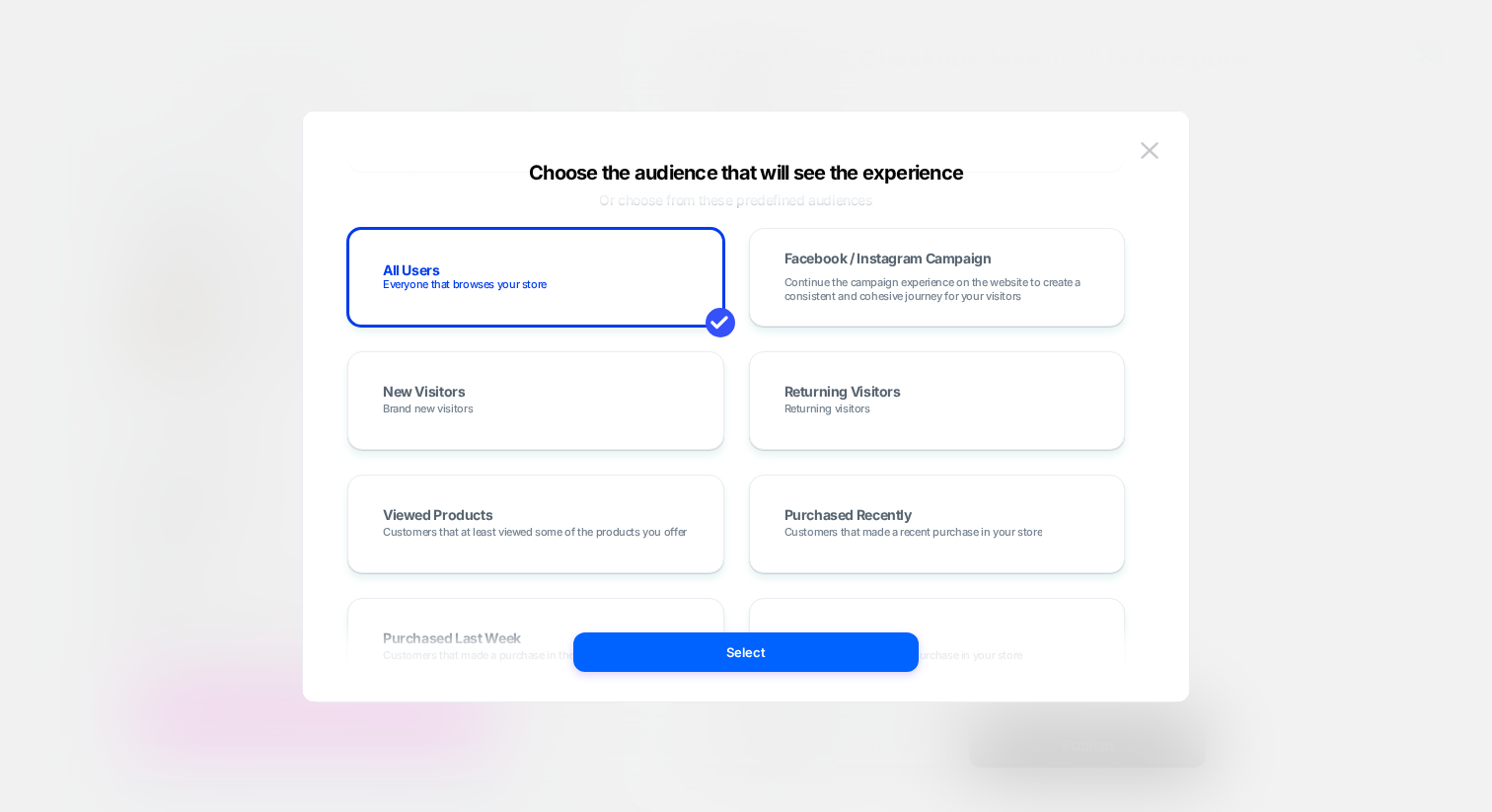
click at [1259, 485] on div at bounding box center [746, 406] width 1492 height 812
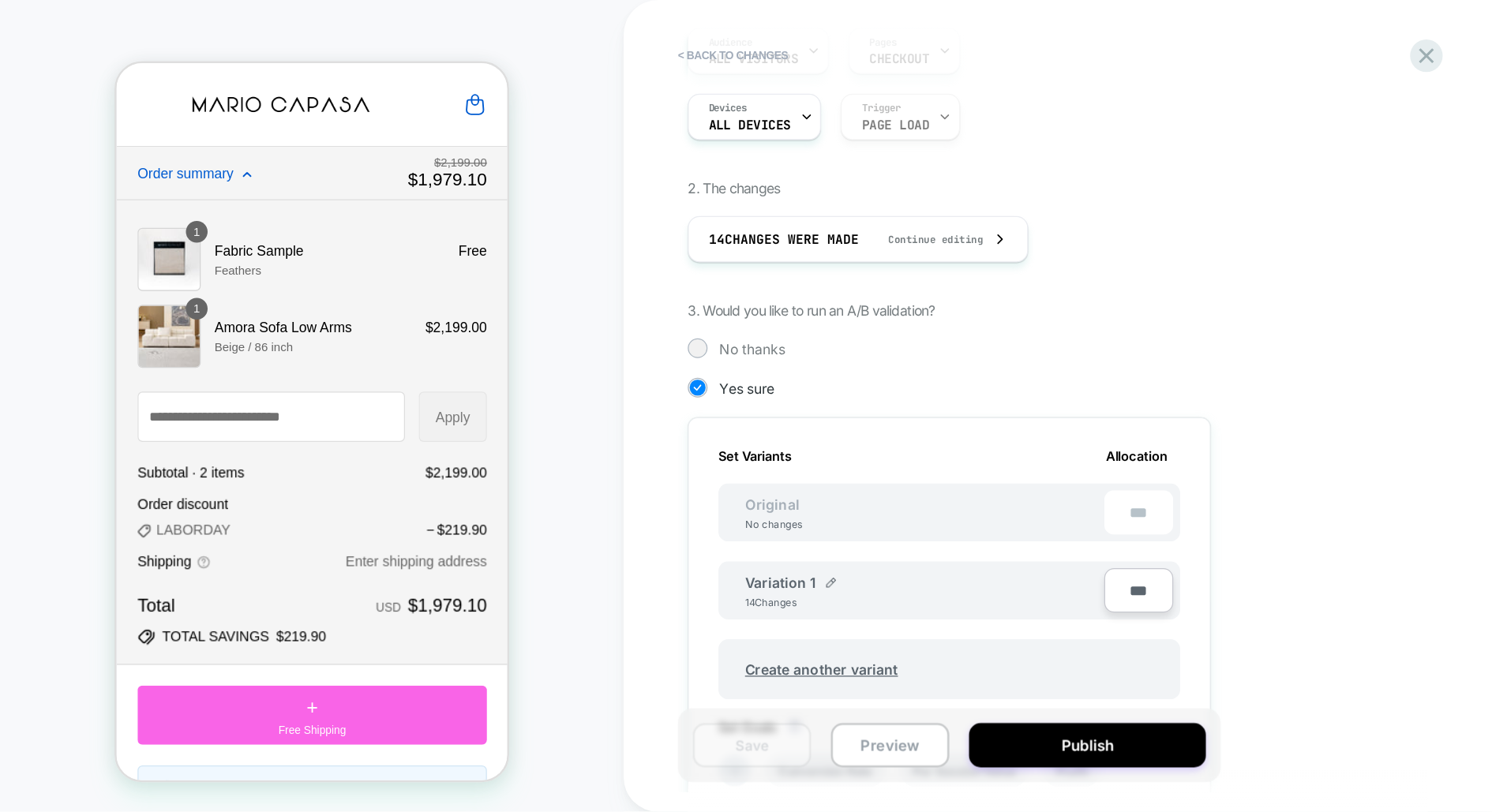
scroll to position [0, 0]
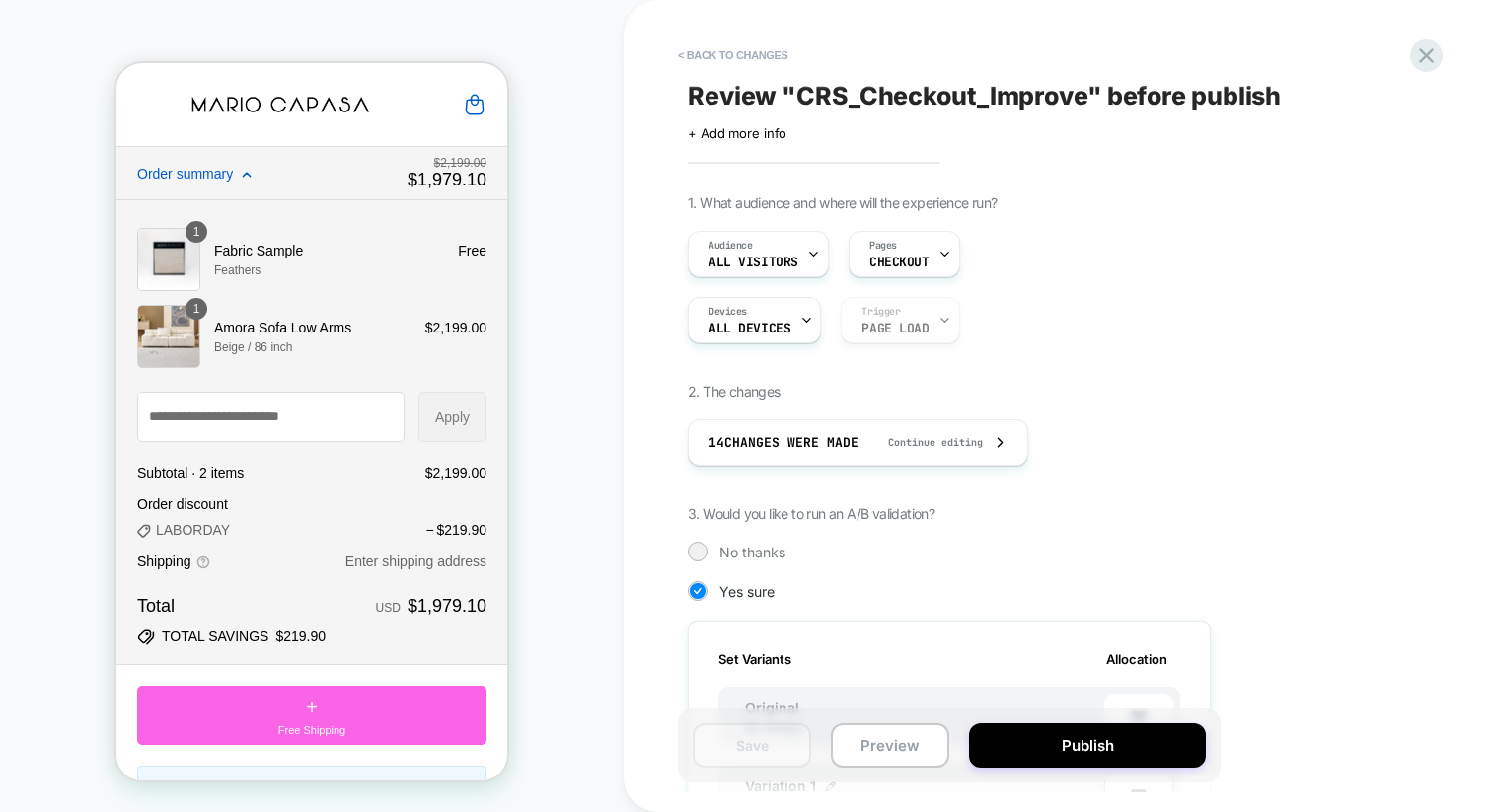
click at [880, 324] on div "Devices ALL DEVICES Trigger Page Load" at bounding box center [949, 320] width 523 height 47
click at [778, 264] on span "All Visitors" at bounding box center [753, 263] width 89 height 14
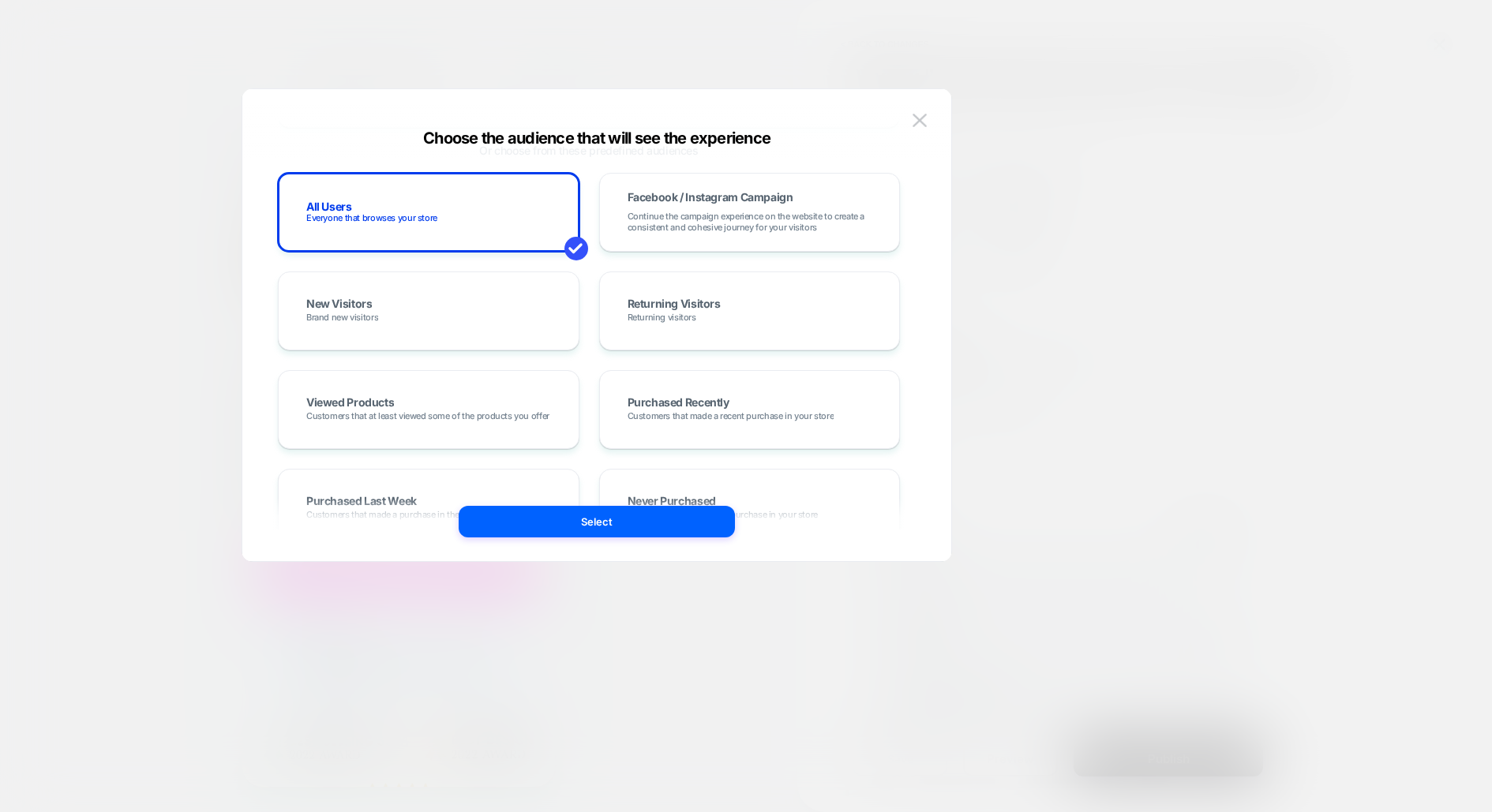
scroll to position [118, 0]
click at [918, 110] on button at bounding box center [919, 121] width 24 height 24
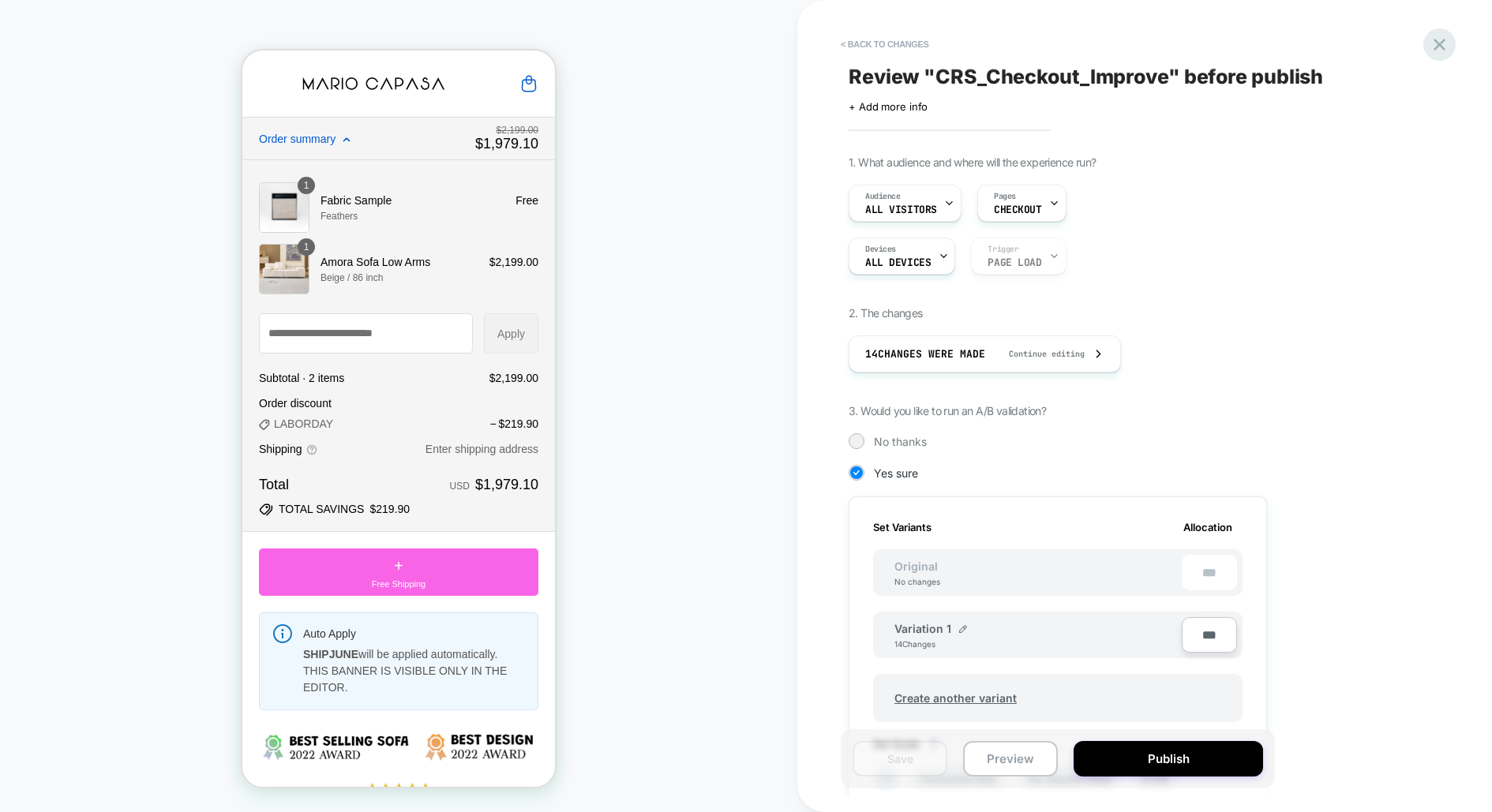
click at [1193, 44] on icon at bounding box center [1440, 44] width 21 height 21
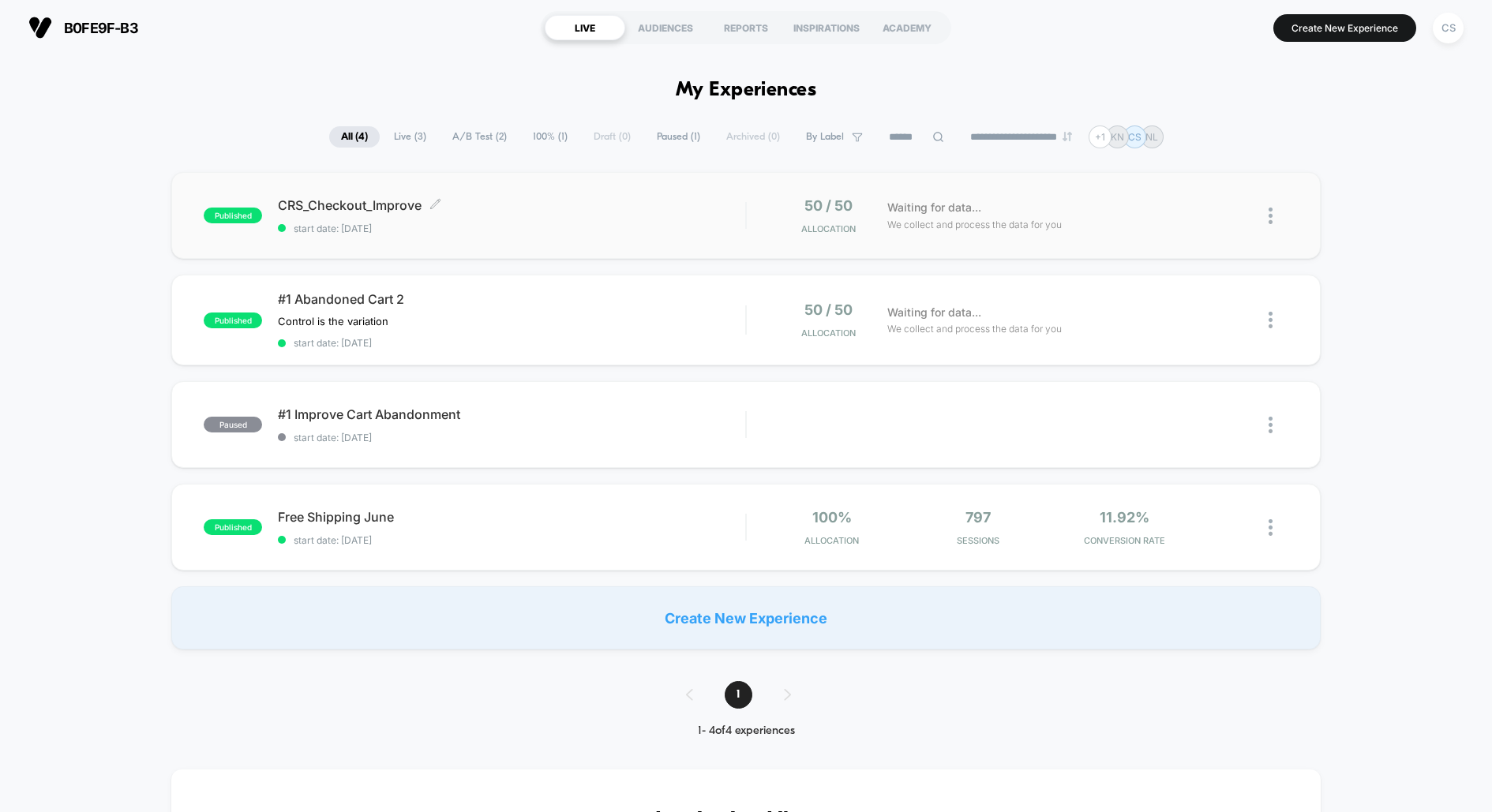
click at [326, 198] on span "CRS_Checkout_Improve Click to edit experience details" at bounding box center [511, 206] width 468 height 16
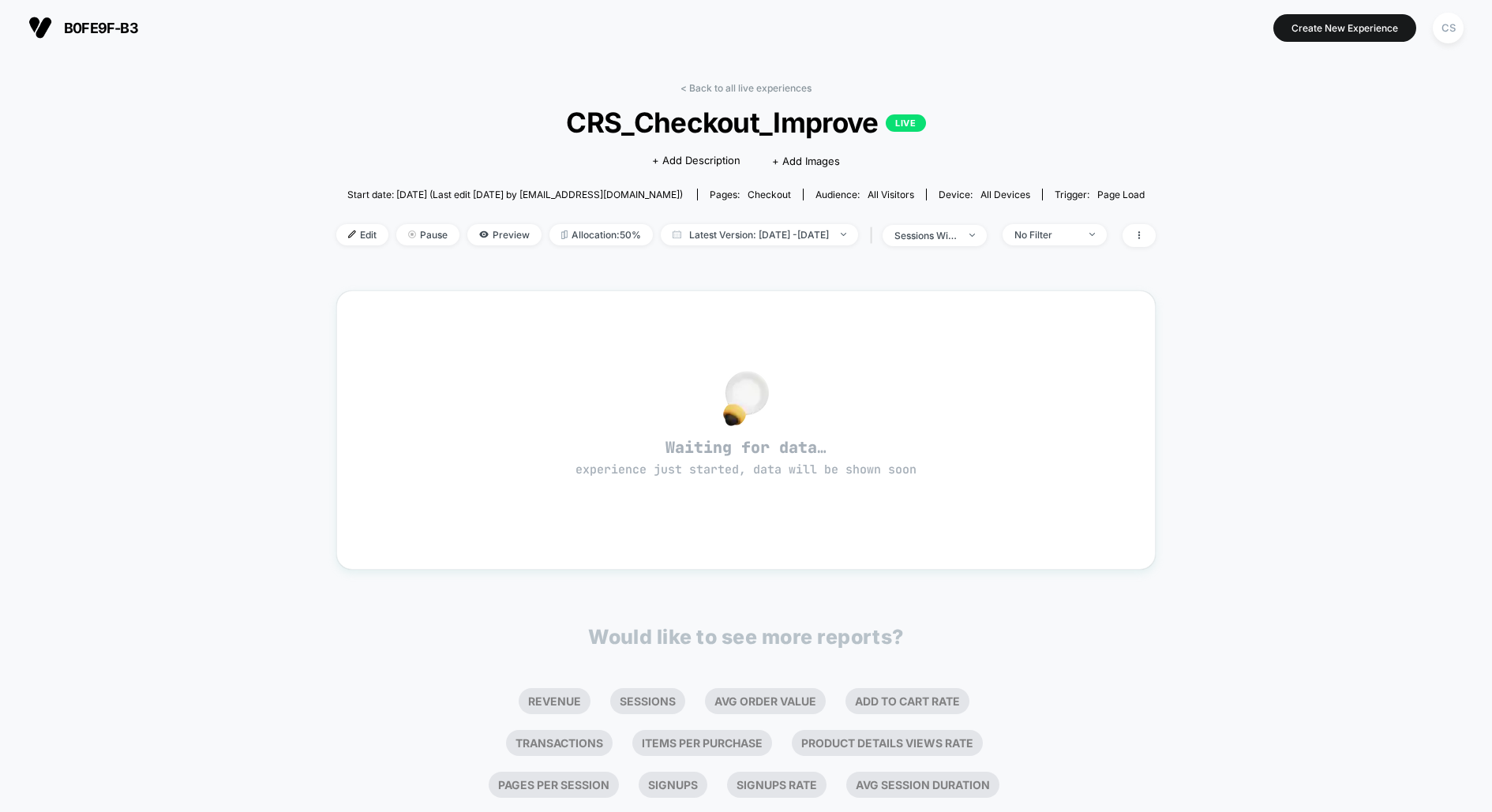
click at [873, 194] on div "Audience: All Visitors" at bounding box center [865, 194] width 98 height 12
click at [905, 194] on span "All Visitors" at bounding box center [891, 194] width 47 height 12
click at [833, 190] on div "Audience: All Visitors" at bounding box center [865, 194] width 98 height 12
click at [907, 190] on span "All Visitors" at bounding box center [891, 194] width 47 height 12
click at [907, 190] on span "All Visitors" at bounding box center [891, 194] width 47 height 12
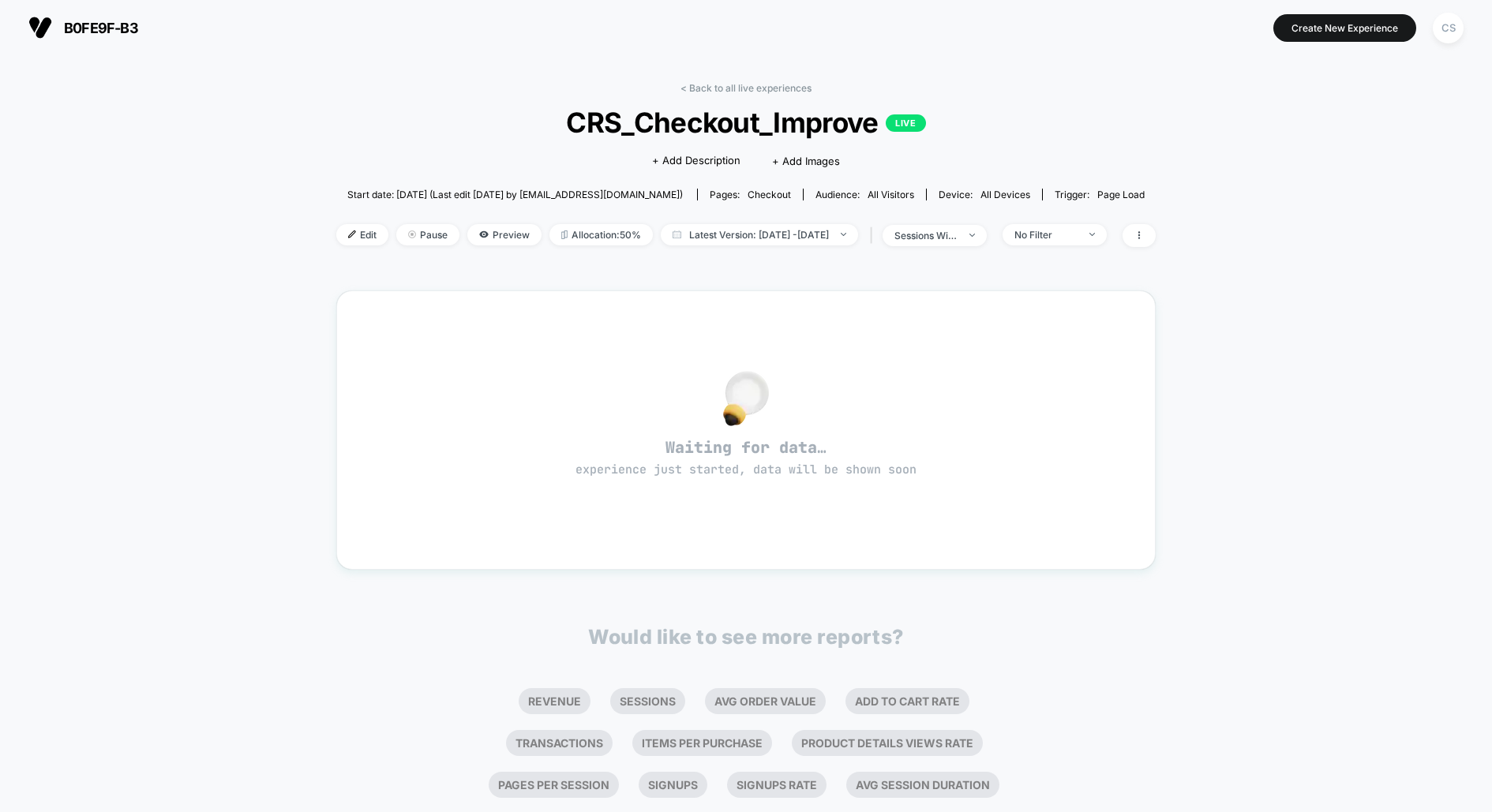
click at [829, 193] on div "Audience: All Visitors" at bounding box center [865, 194] width 98 height 12
click at [893, 193] on span "All Visitors" at bounding box center [891, 194] width 47 height 12
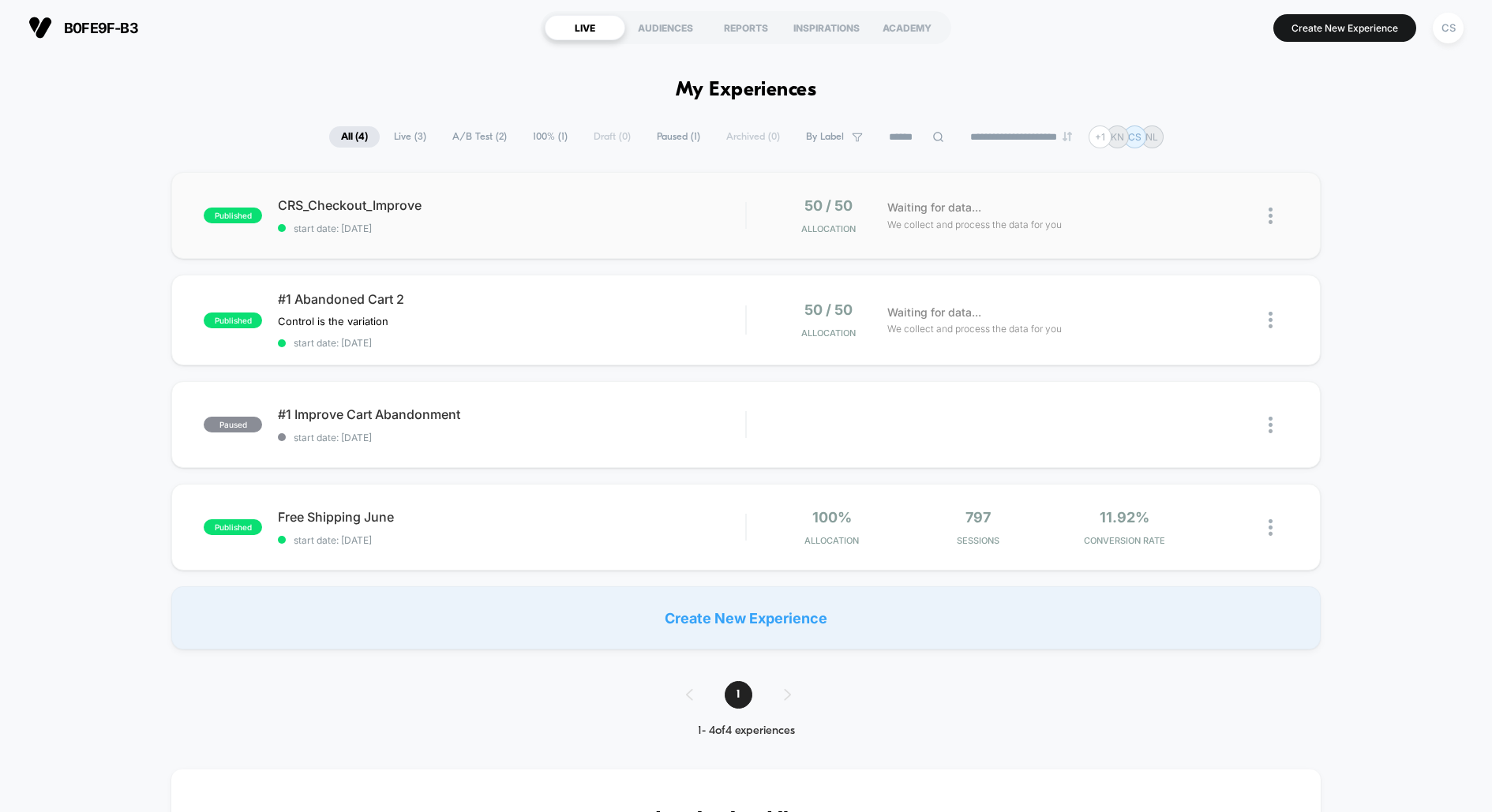
click at [781, 199] on div "50 / 50 Allocation" at bounding box center [820, 216] width 117 height 37
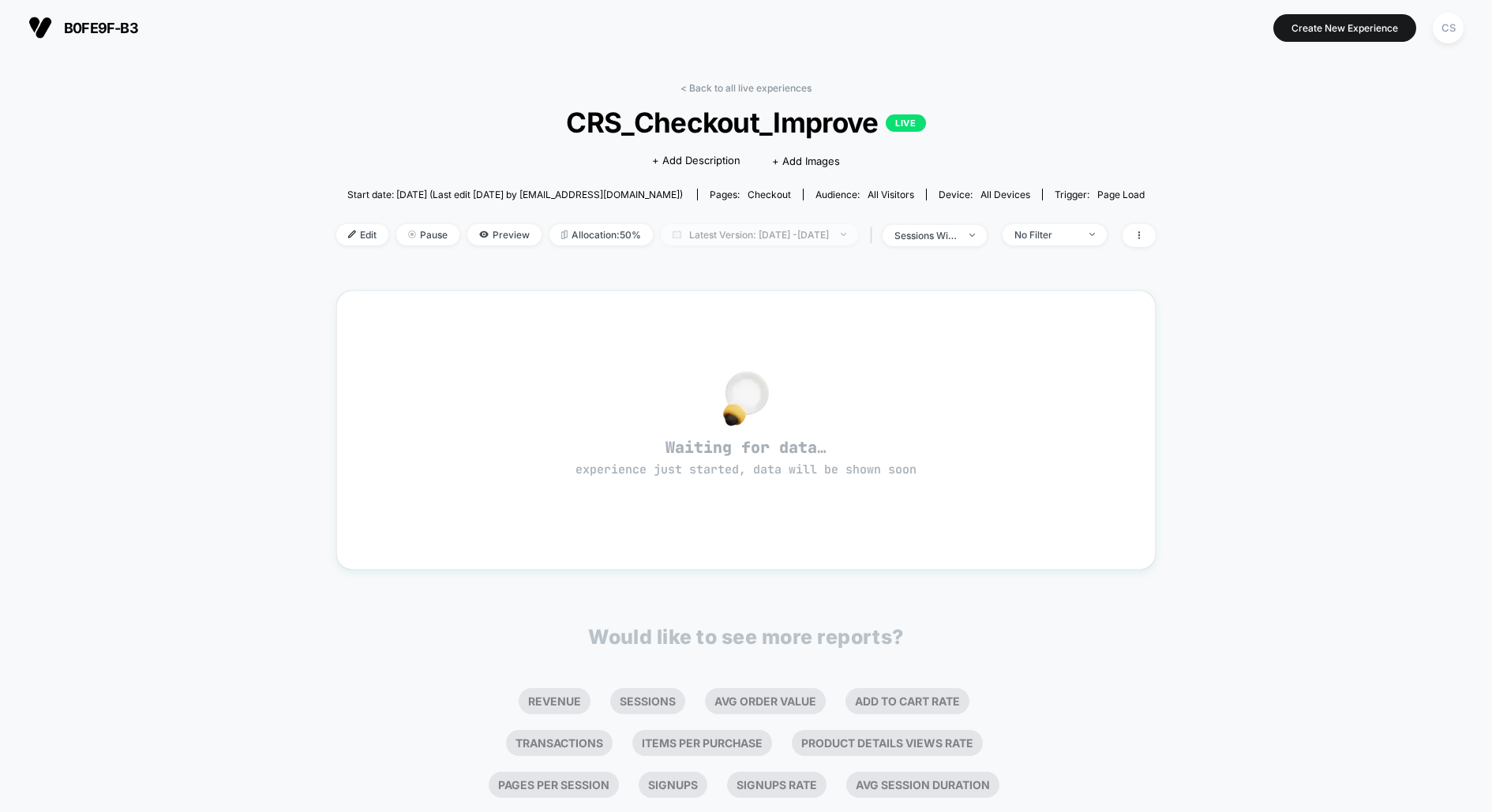
click at [732, 240] on span "Latest Version: [DATE] - [DATE]" at bounding box center [759, 234] width 198 height 21
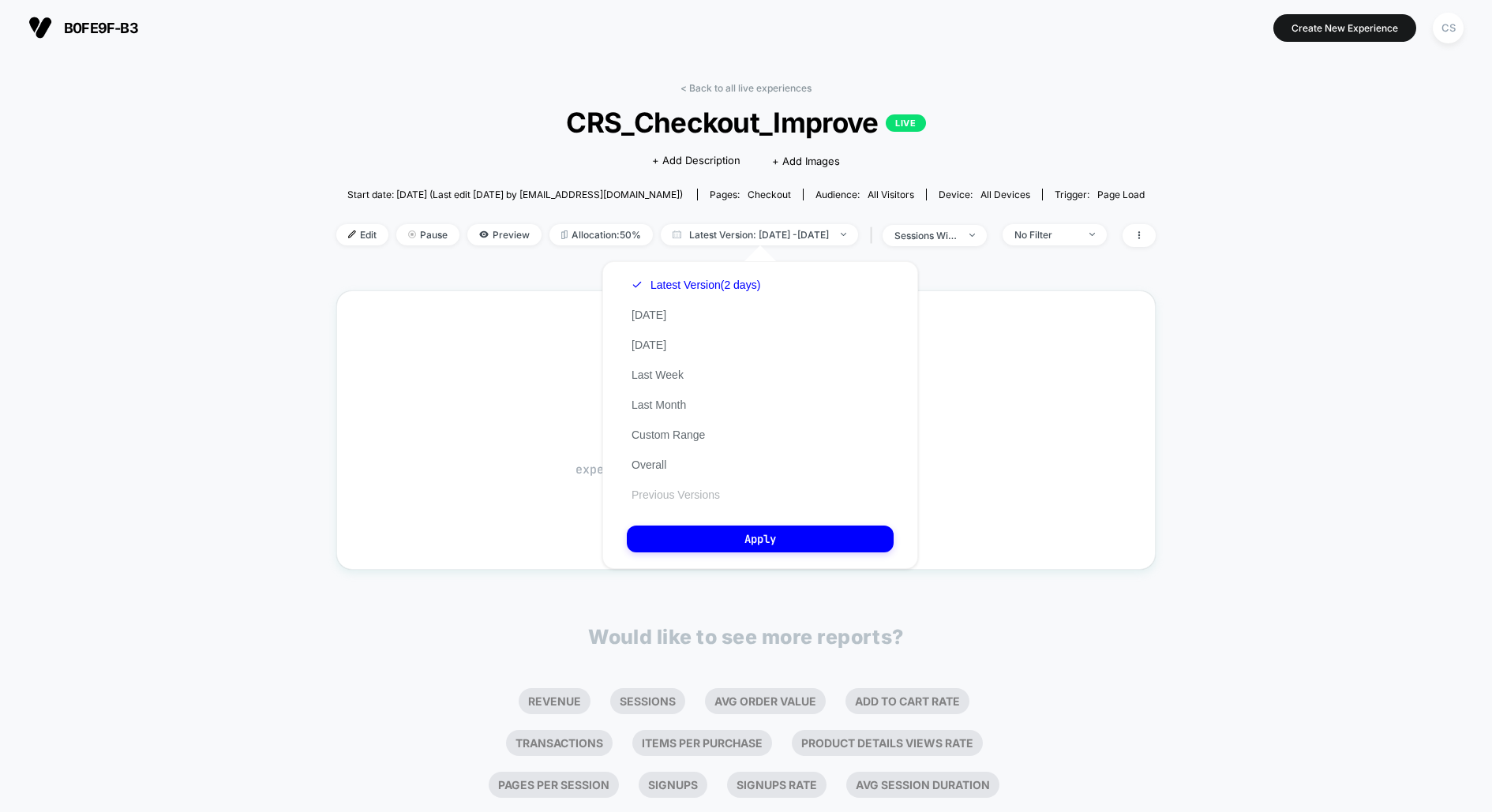
click at [694, 488] on button "Previous Versions" at bounding box center [675, 495] width 98 height 14
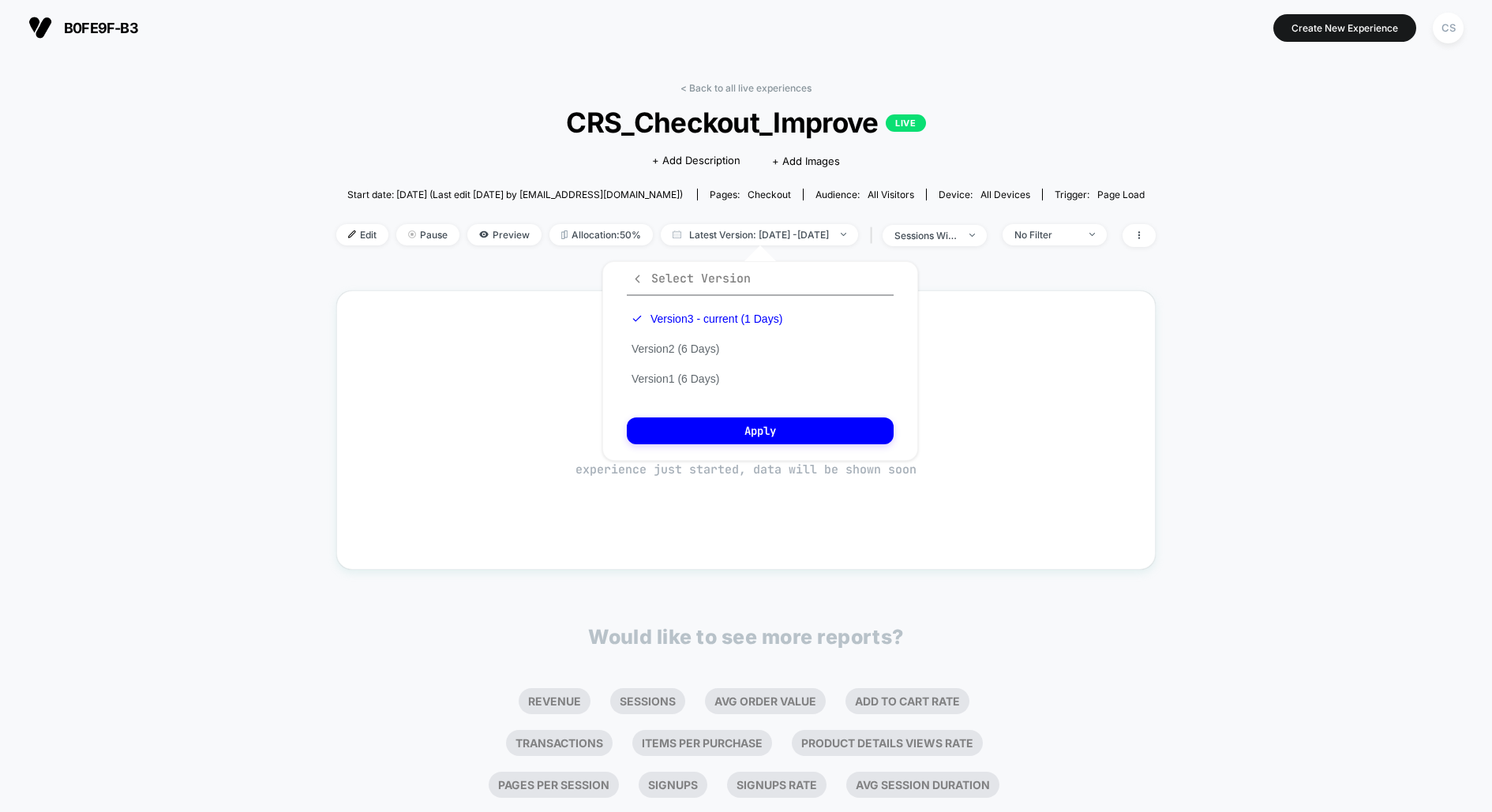
click at [644, 276] on span "Select Version" at bounding box center [691, 279] width 119 height 16
